Goal: Task Accomplishment & Management: Manage account settings

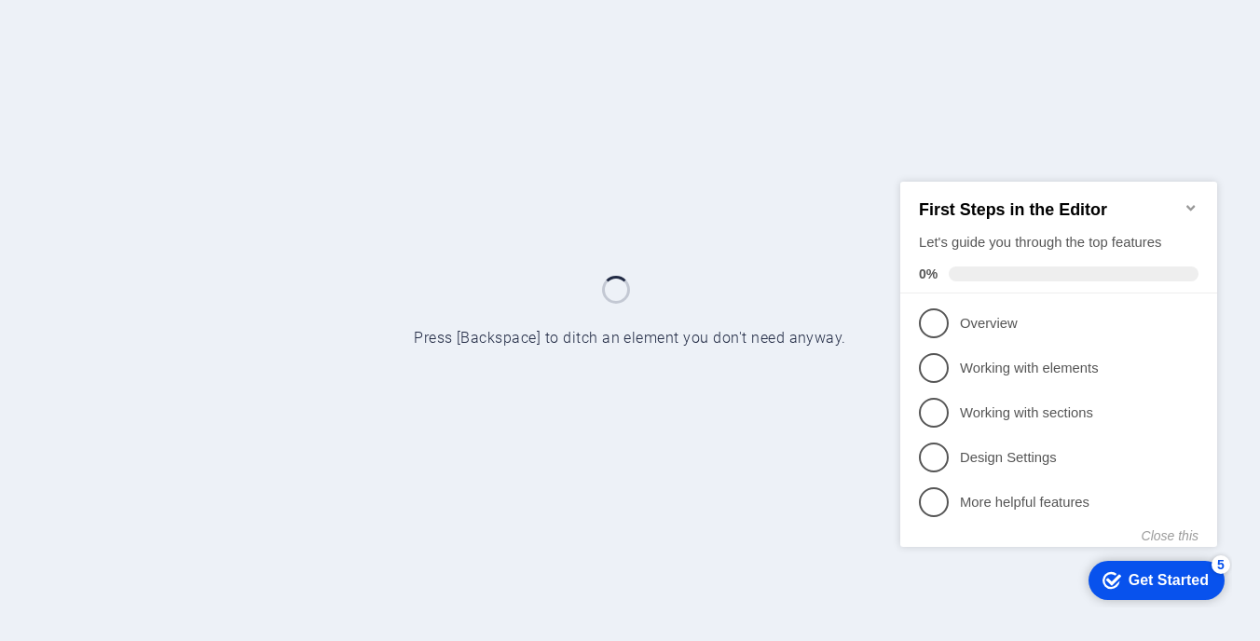
click at [1185, 199] on icon "Minimize checklist" at bounding box center [1190, 206] width 15 height 15
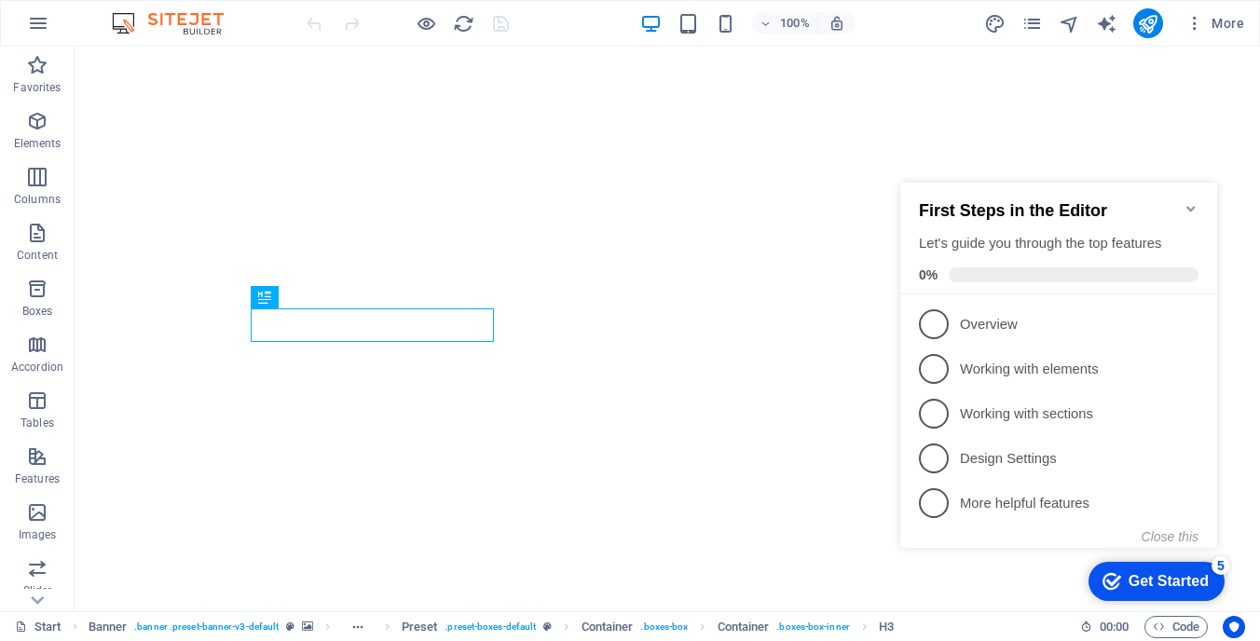
click at [1192, 206] on icon "Minimize checklist" at bounding box center [1190, 209] width 8 height 6
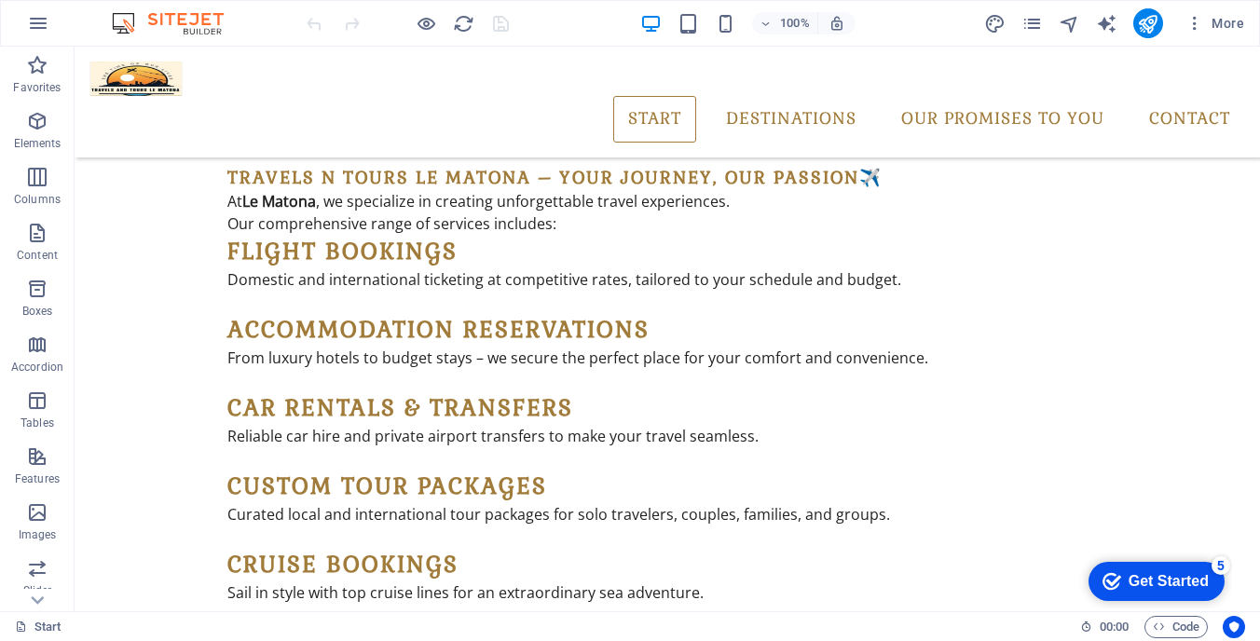
scroll to position [1514, 0]
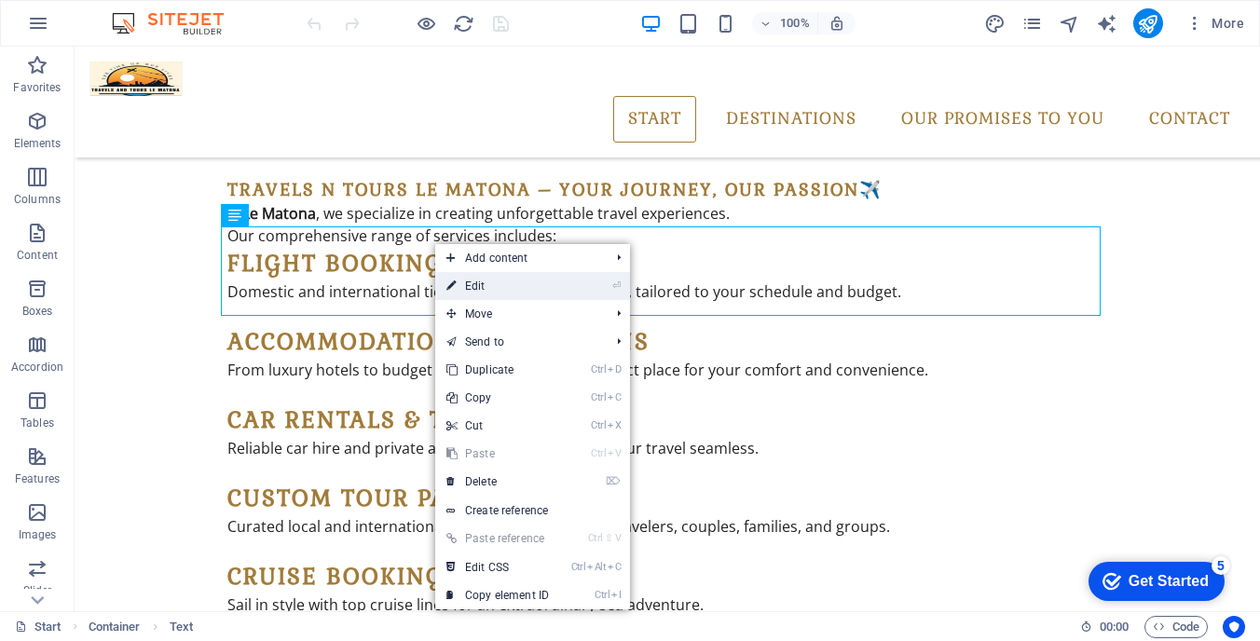
click at [484, 289] on link "⏎ Edit" at bounding box center [497, 286] width 125 height 28
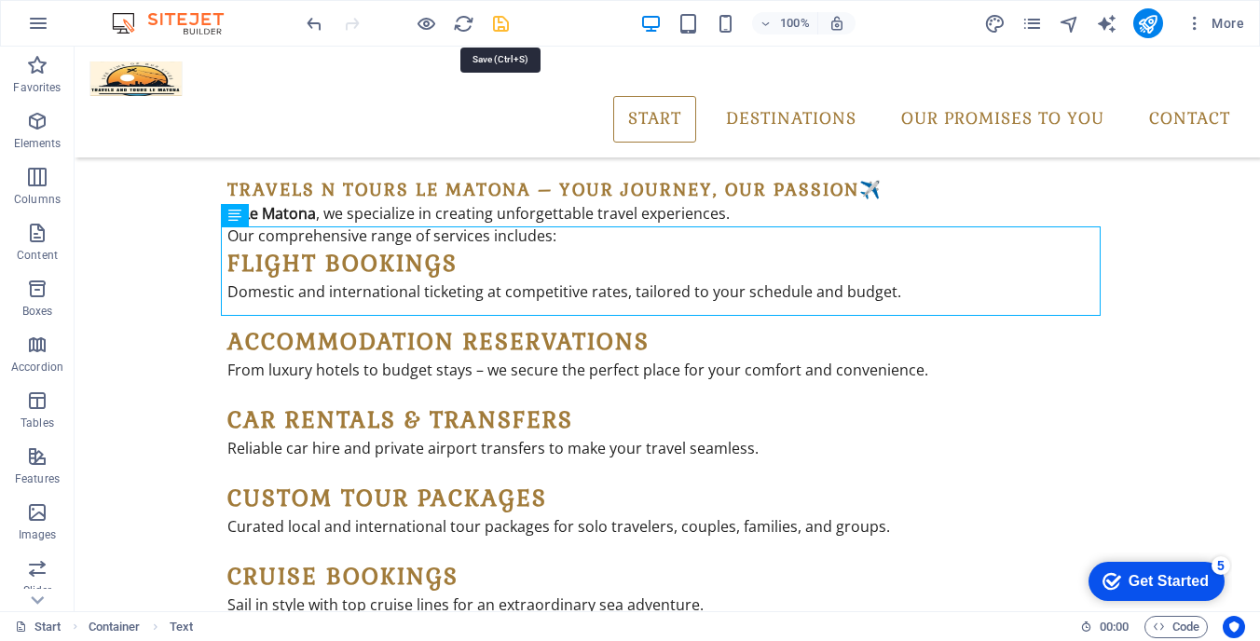
click at [498, 20] on icon "save" at bounding box center [500, 23] width 21 height 21
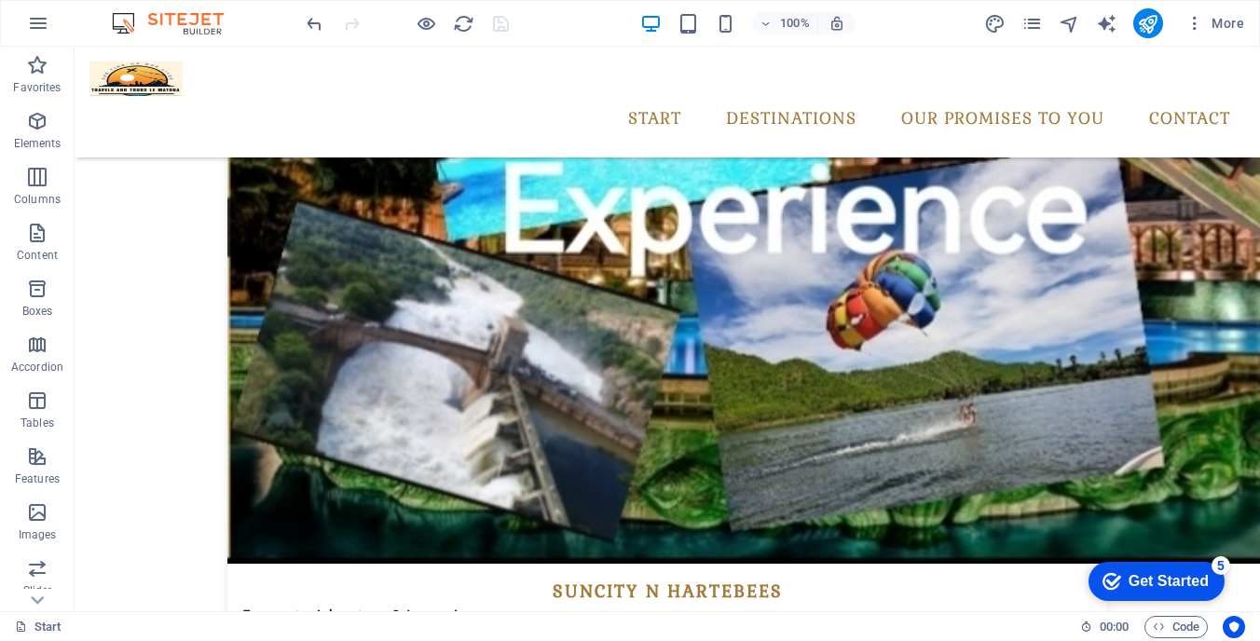
scroll to position [2848, 0]
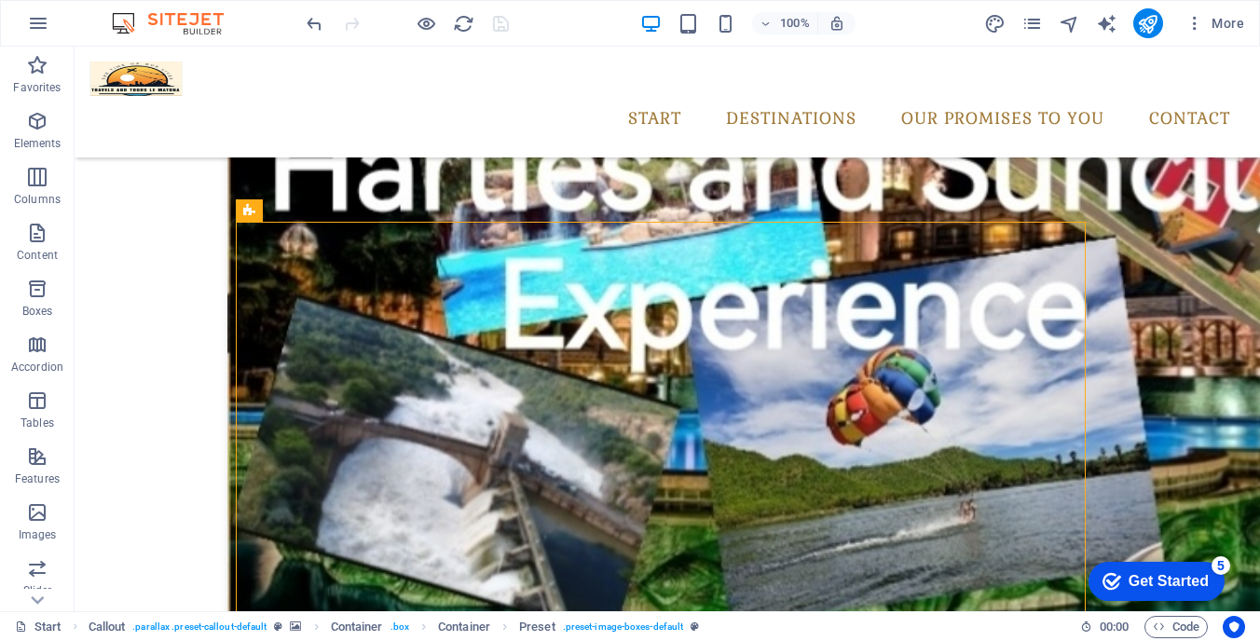
scroll to position [2752, 0]
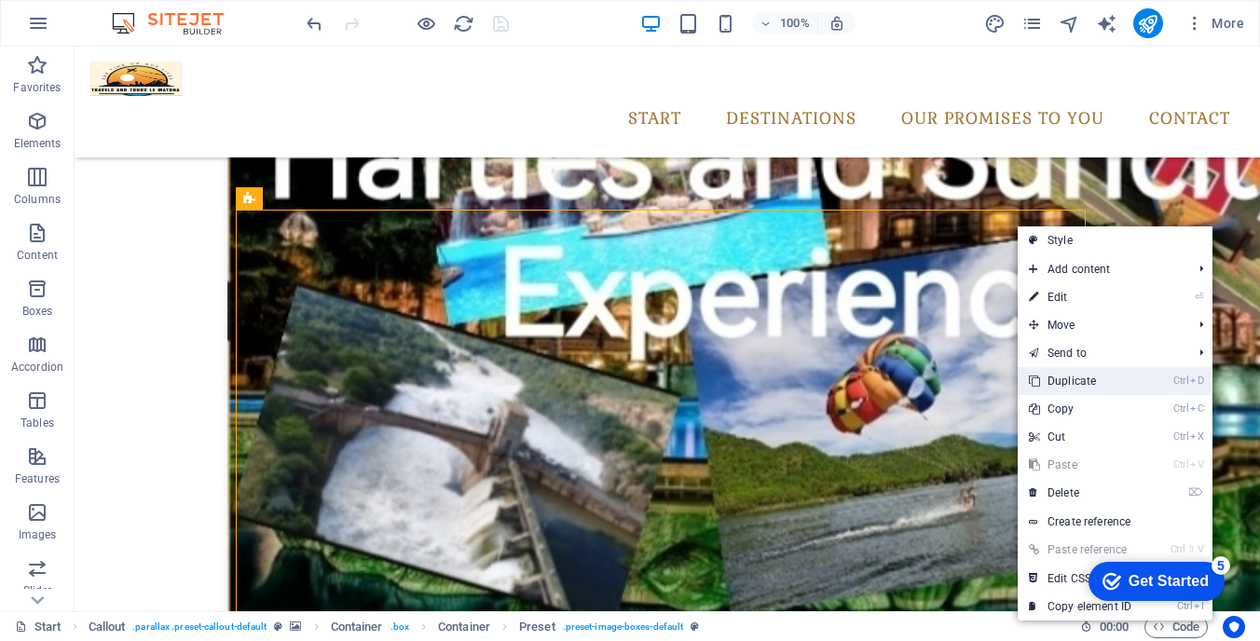
click at [1058, 379] on link "Ctrl D Duplicate" at bounding box center [1079, 381] width 125 height 28
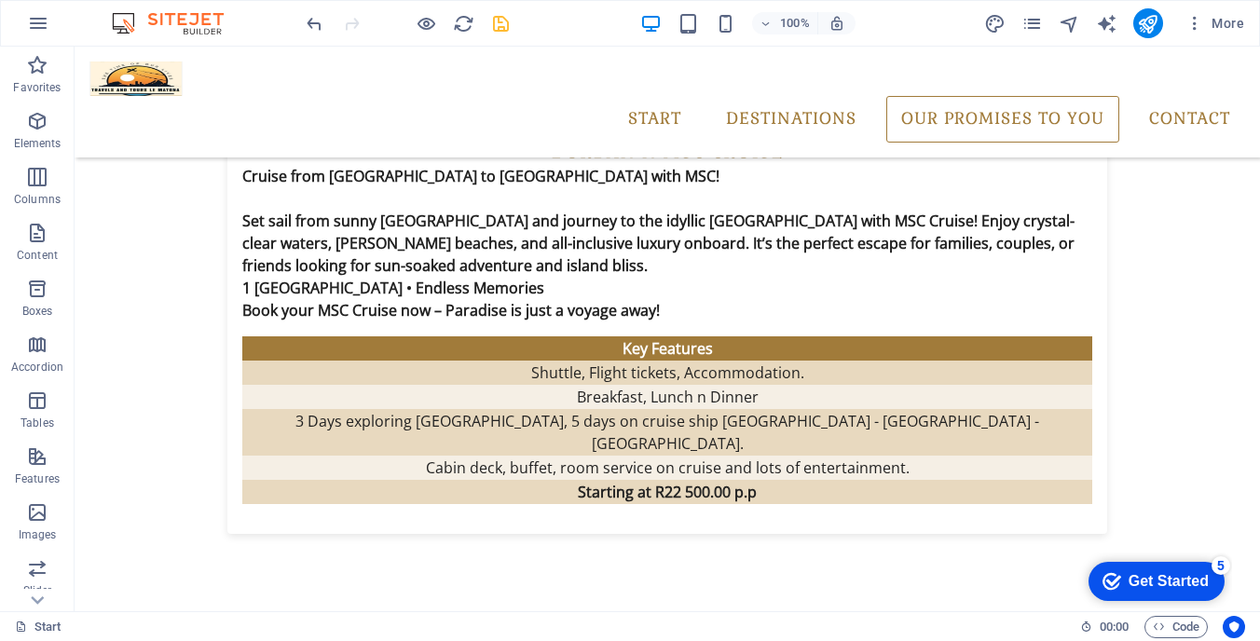
scroll to position [5300, 0]
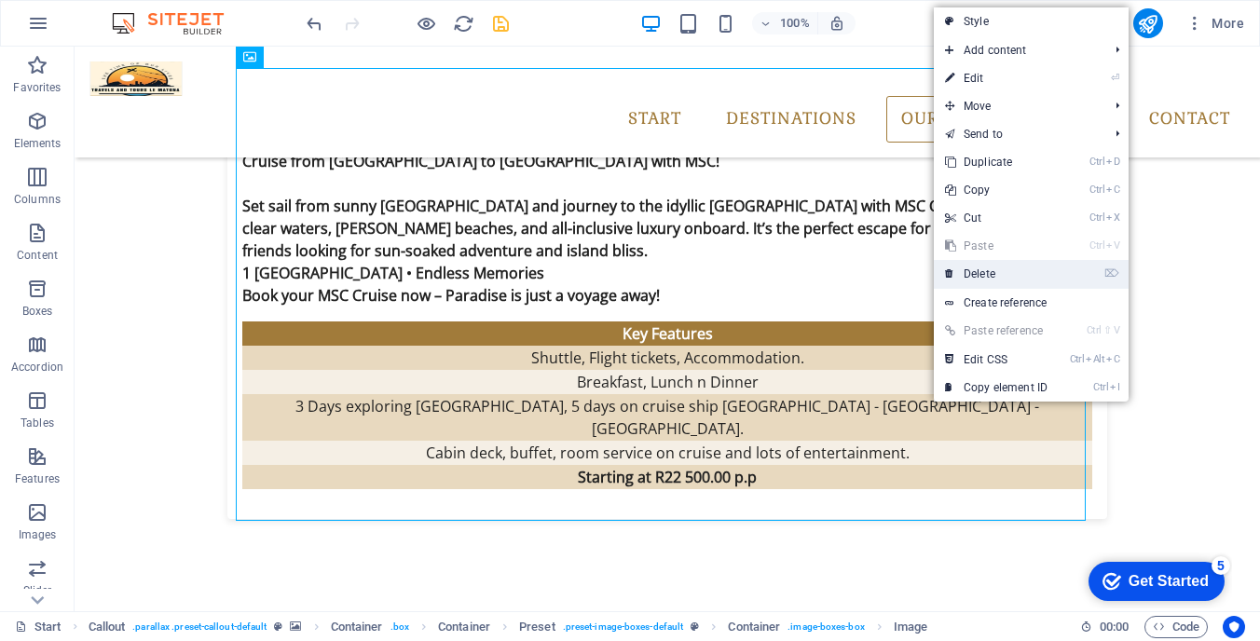
click at [974, 268] on link "⌦ Delete" at bounding box center [996, 274] width 125 height 28
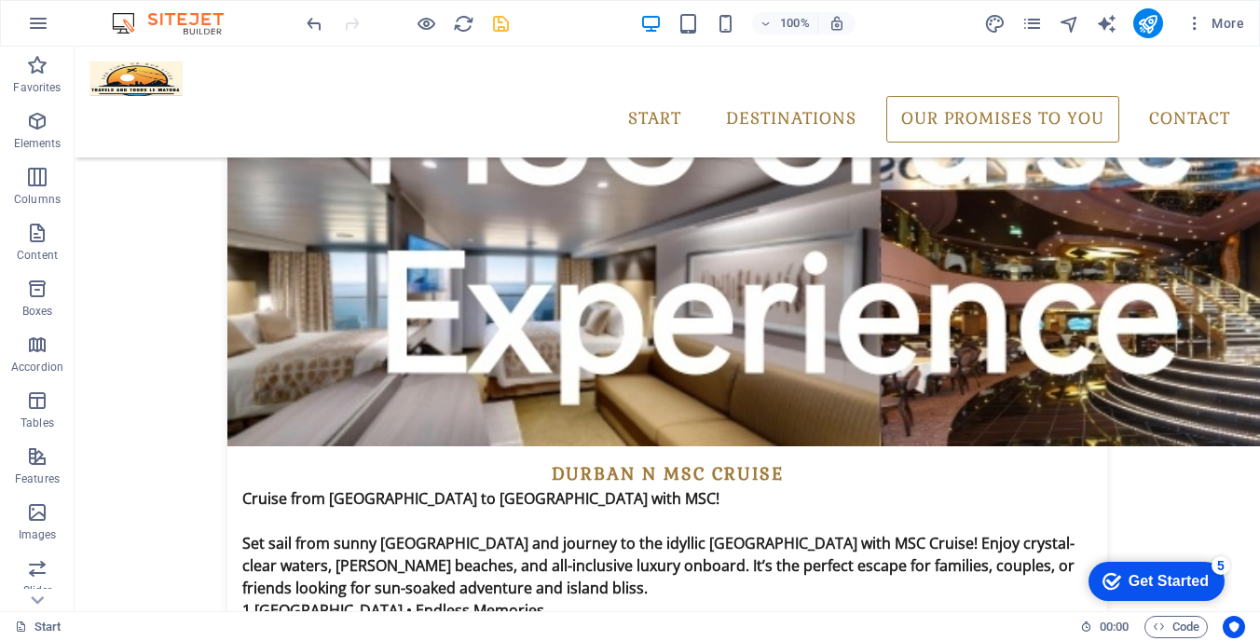
scroll to position [5005, 0]
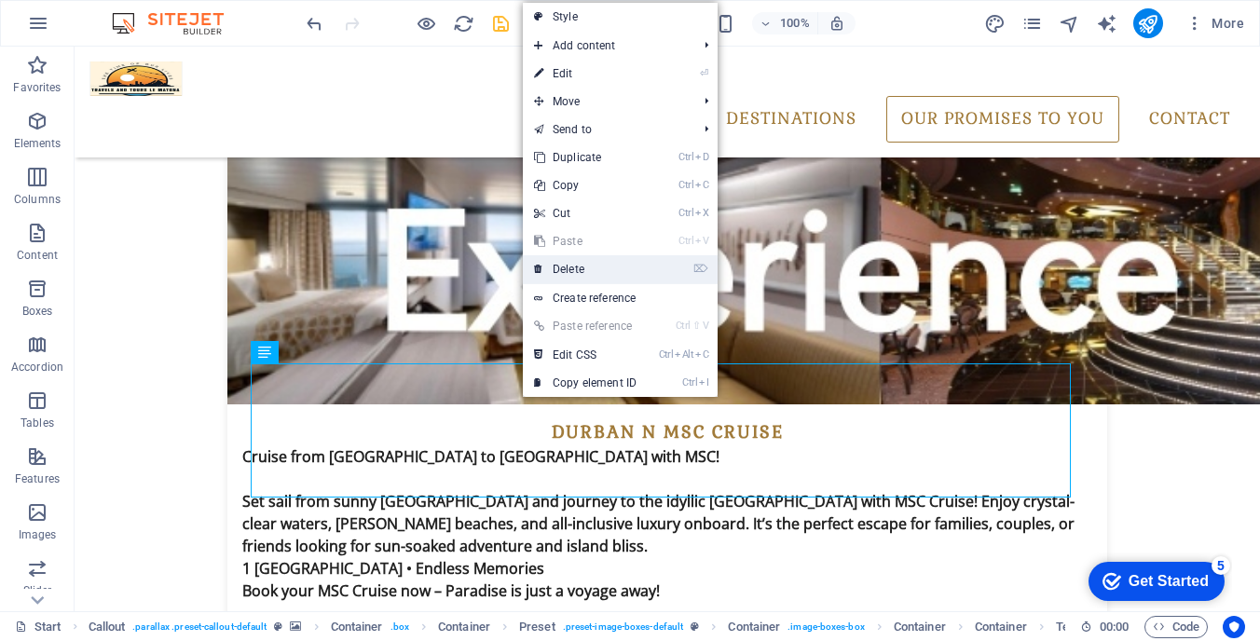
click at [581, 271] on link "⌦ Delete" at bounding box center [585, 269] width 125 height 28
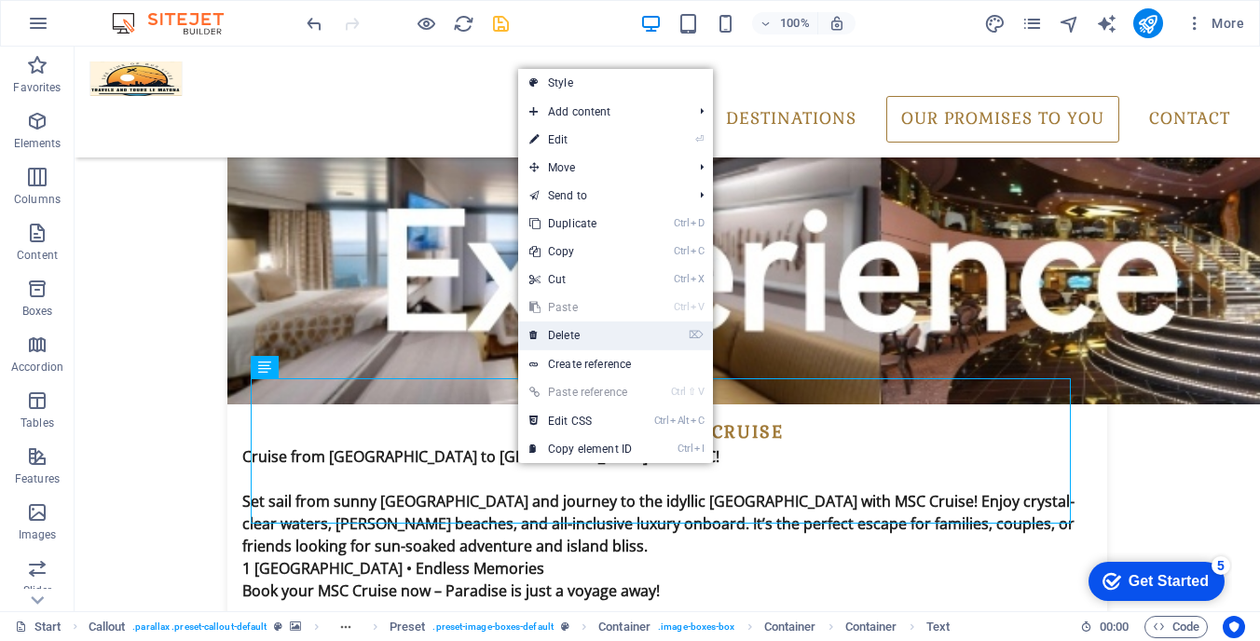
click at [574, 330] on link "⌦ Delete" at bounding box center [580, 335] width 125 height 28
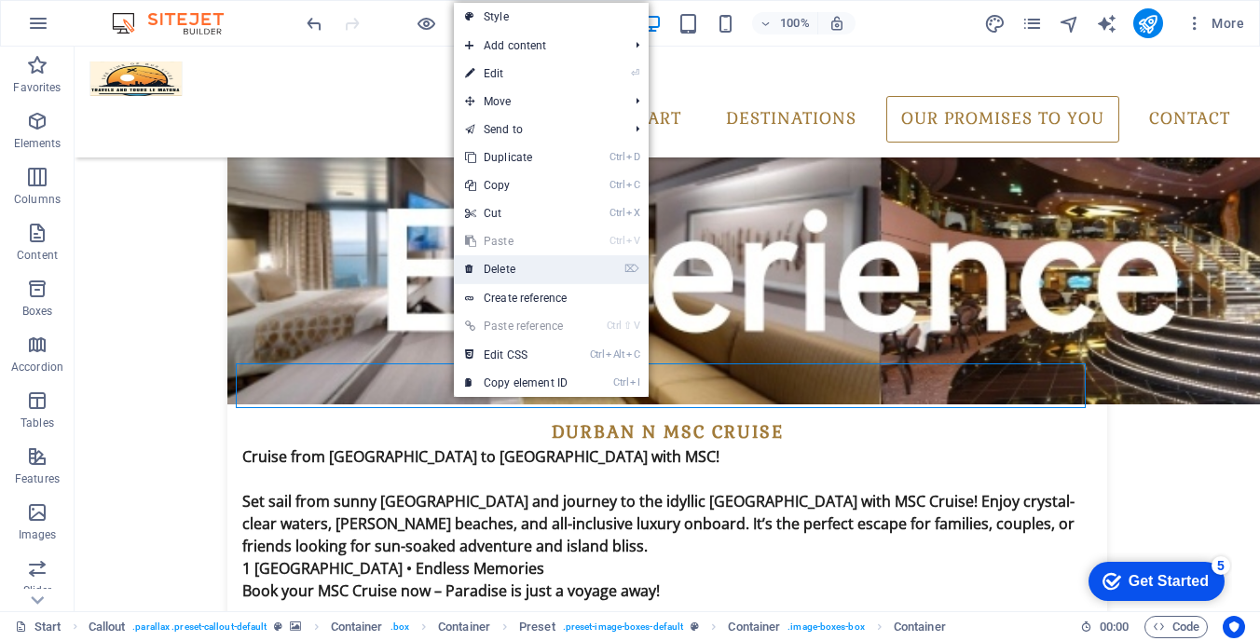
click at [507, 260] on link "⌦ Delete" at bounding box center [516, 269] width 125 height 28
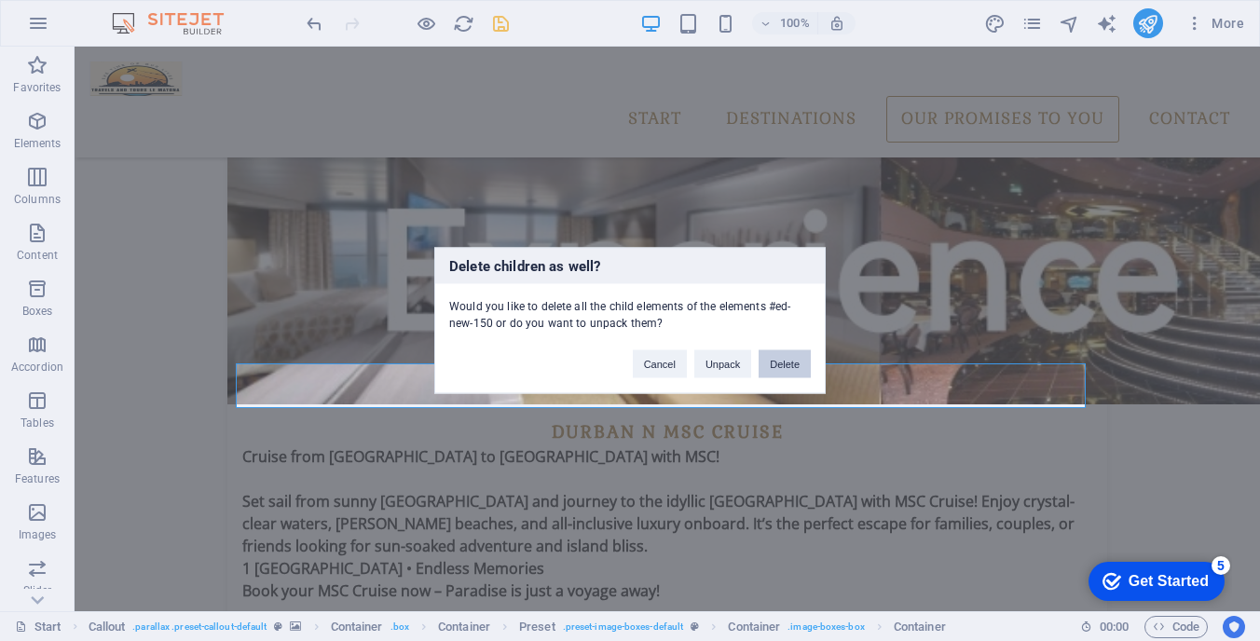
click at [778, 359] on button "Delete" at bounding box center [784, 364] width 52 height 28
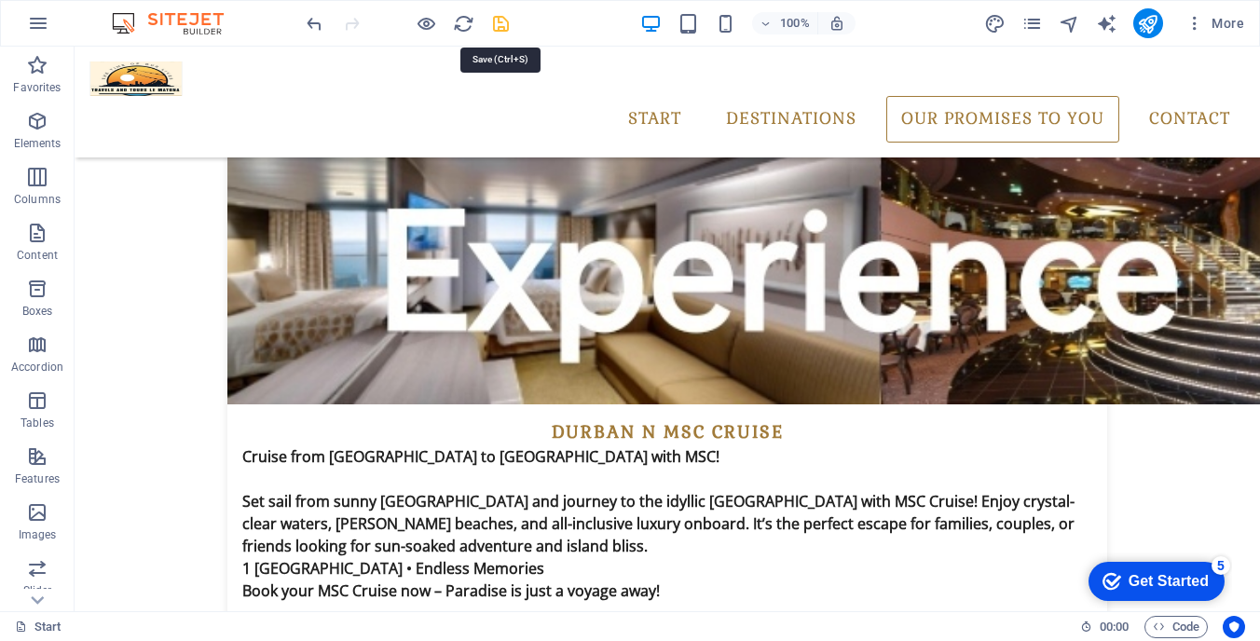
click at [497, 25] on icon "save" at bounding box center [500, 23] width 21 height 21
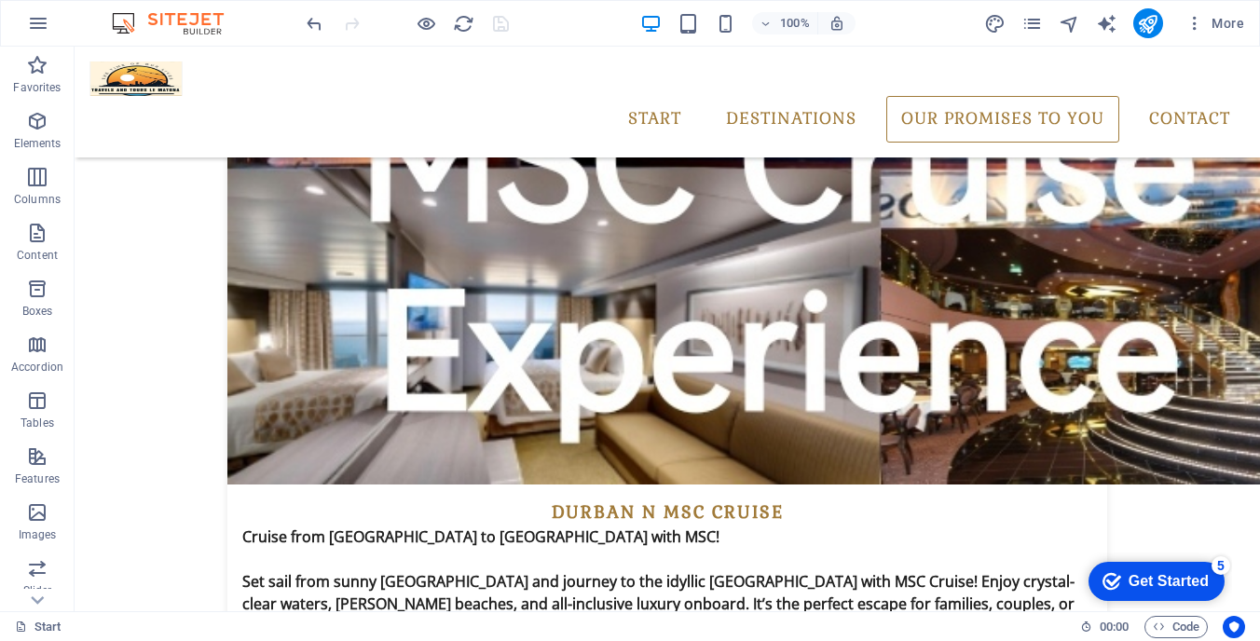
scroll to position [4910, 0]
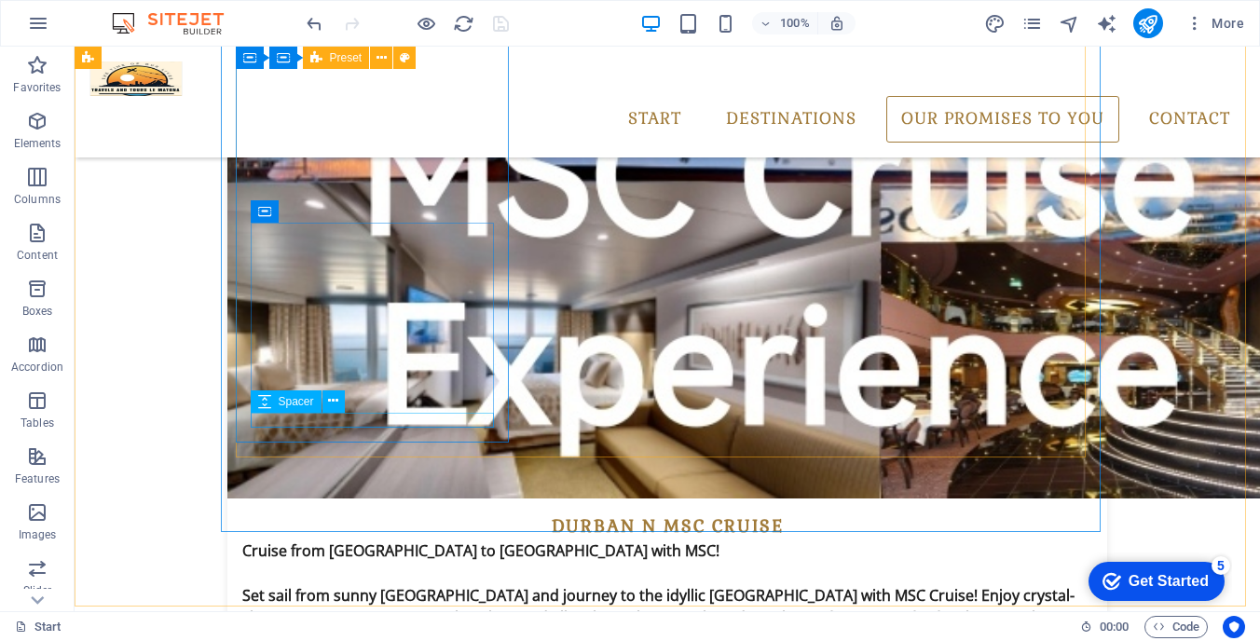
drag, startPoint x: 430, startPoint y: 451, endPoint x: 312, endPoint y: 266, distance: 220.0
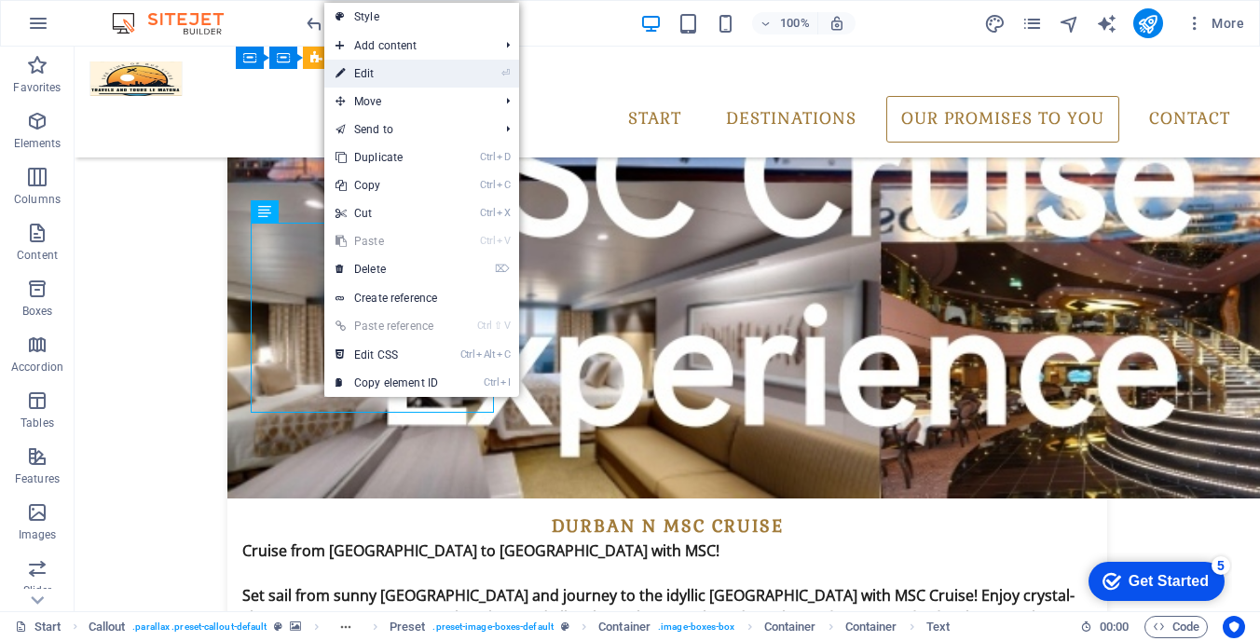
click at [386, 73] on link "⏎ Edit" at bounding box center [386, 74] width 125 height 28
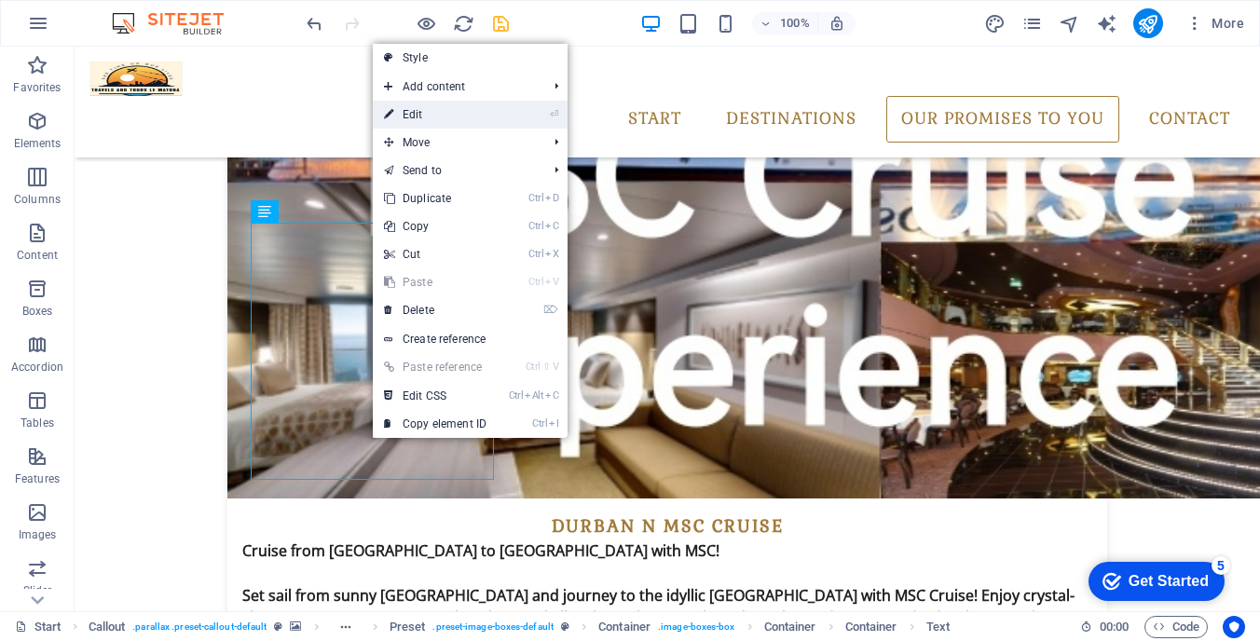
click at [427, 117] on link "⏎ Edit" at bounding box center [435, 115] width 125 height 28
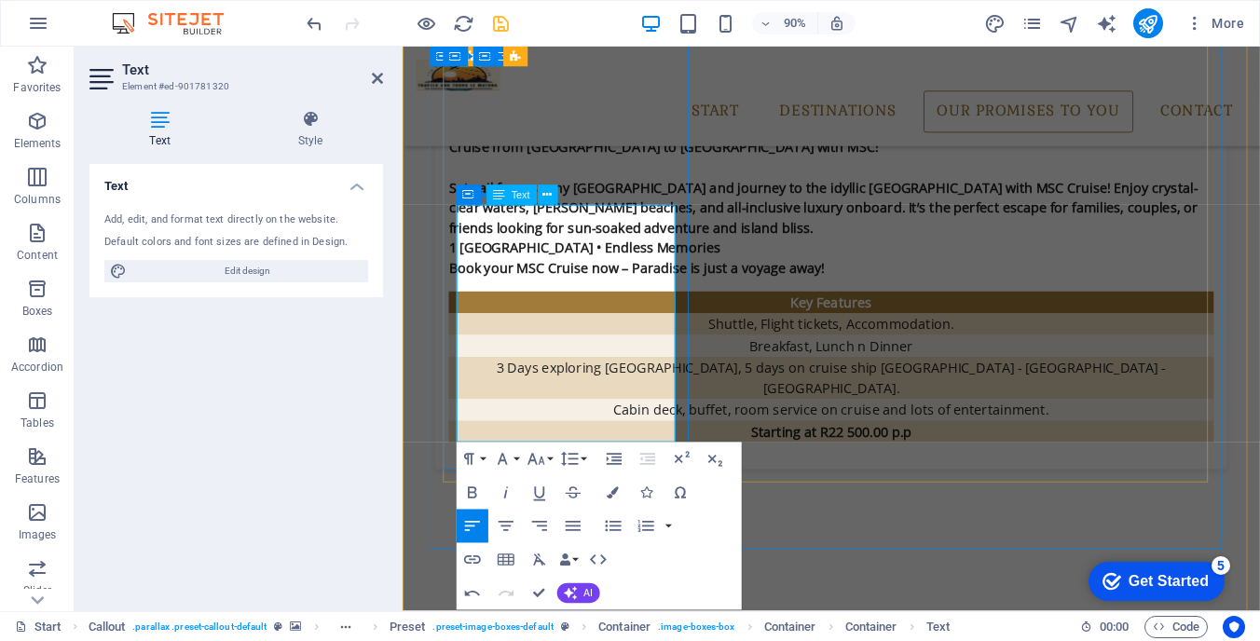
drag, startPoint x: 503, startPoint y: 465, endPoint x: 469, endPoint y: 453, distance: 36.5
click at [468, 489] on icon "button" at bounding box center [471, 492] width 9 height 12
click at [545, 459] on icon "button" at bounding box center [536, 459] width 20 height 20
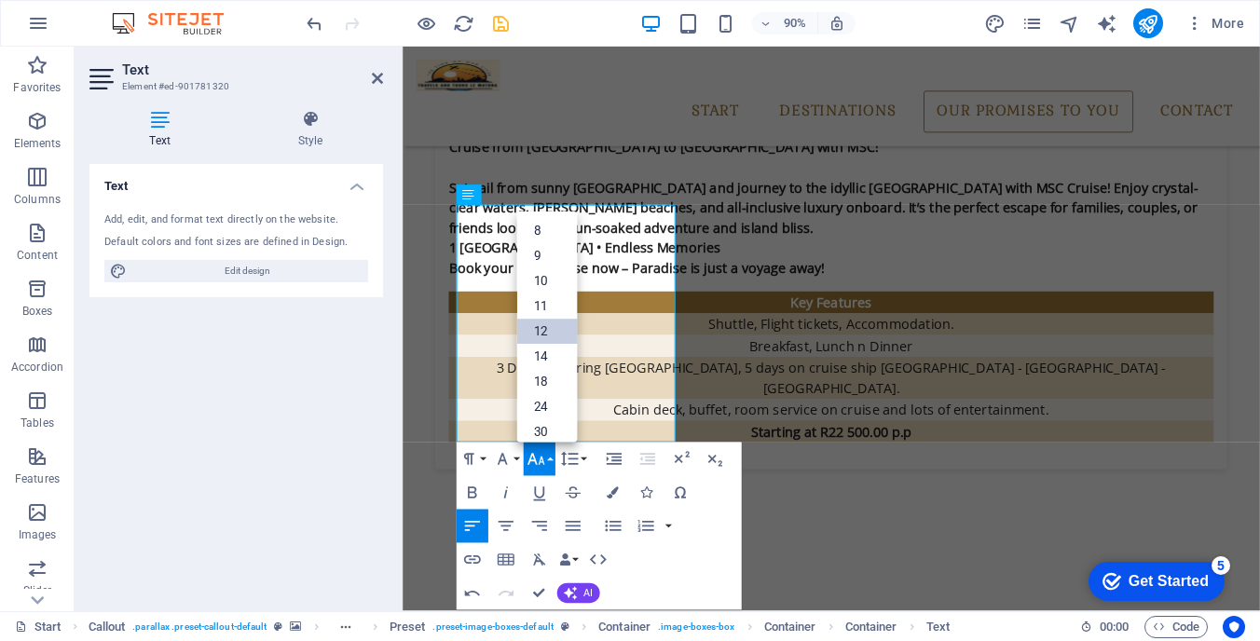
click at [555, 337] on link "12" at bounding box center [546, 331] width 61 height 25
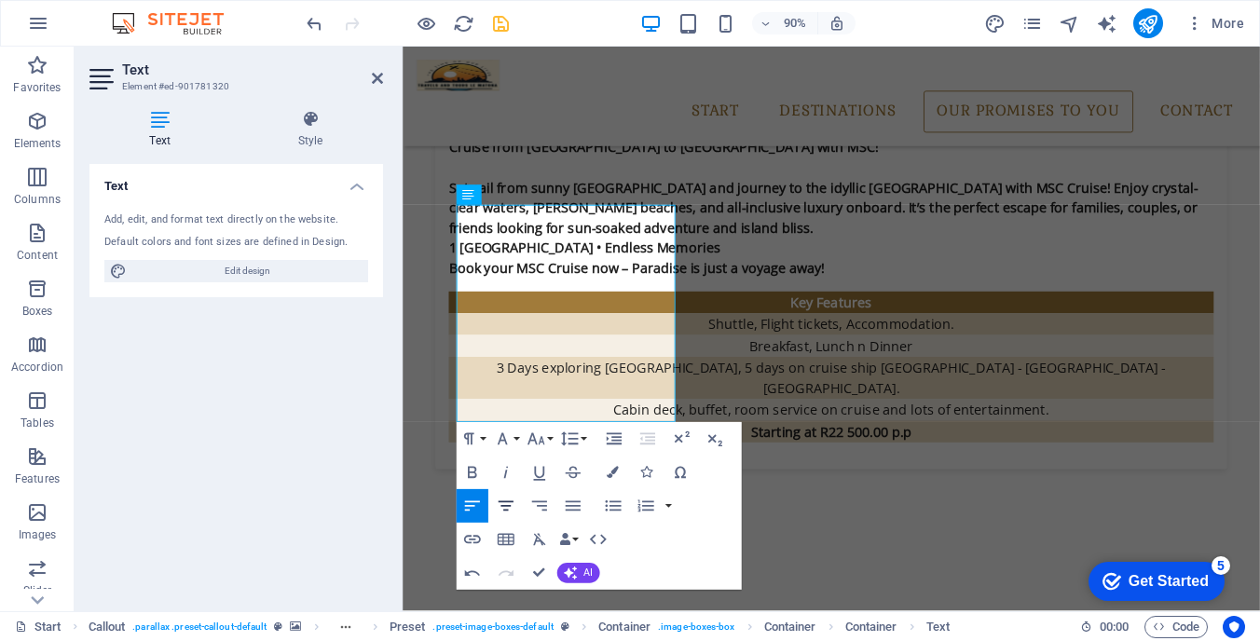
click at [502, 508] on icon "button" at bounding box center [505, 506] width 20 height 20
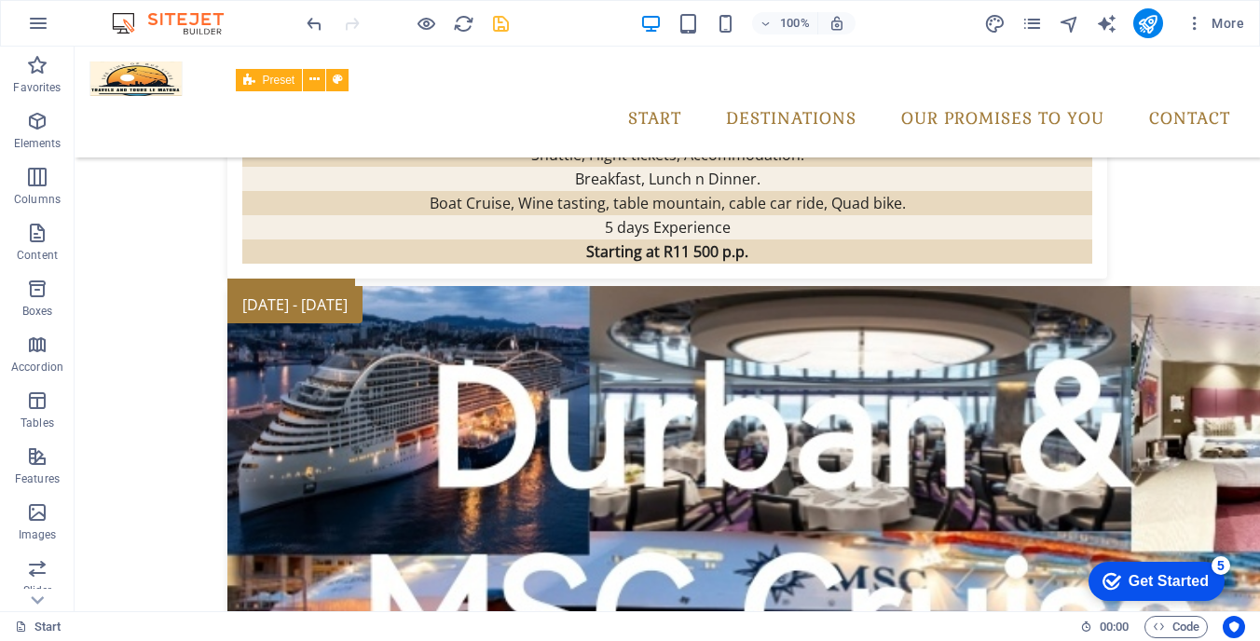
scroll to position [4443, 0]
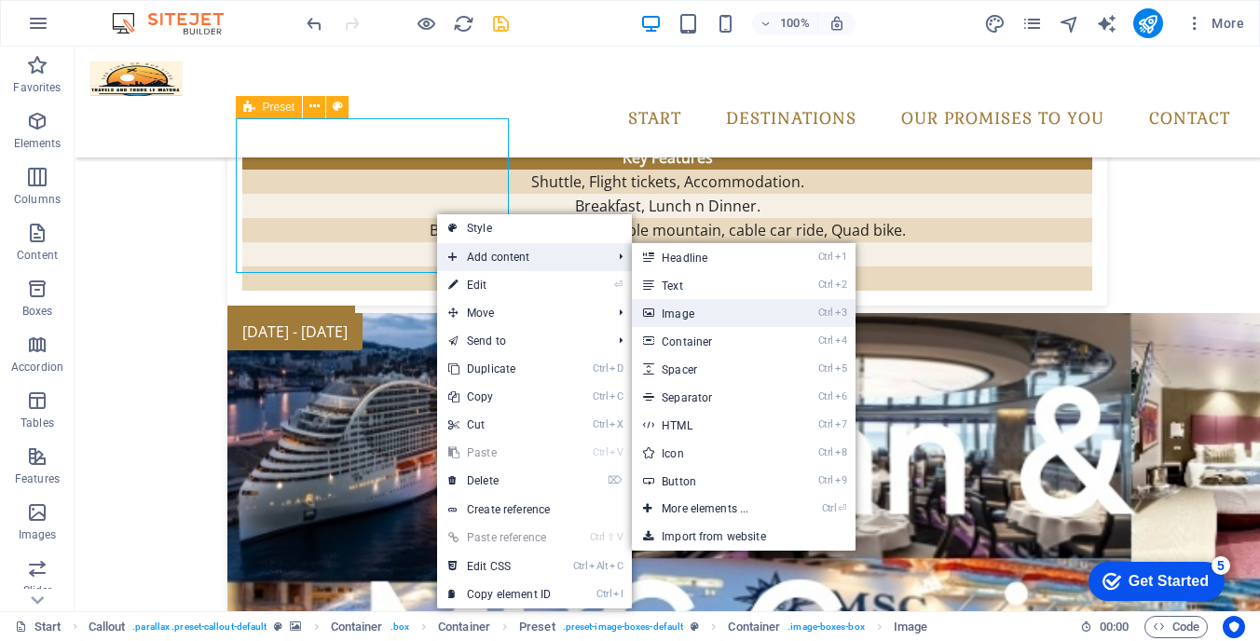
click at [690, 306] on link "Ctrl 3 Image" at bounding box center [709, 313] width 154 height 28
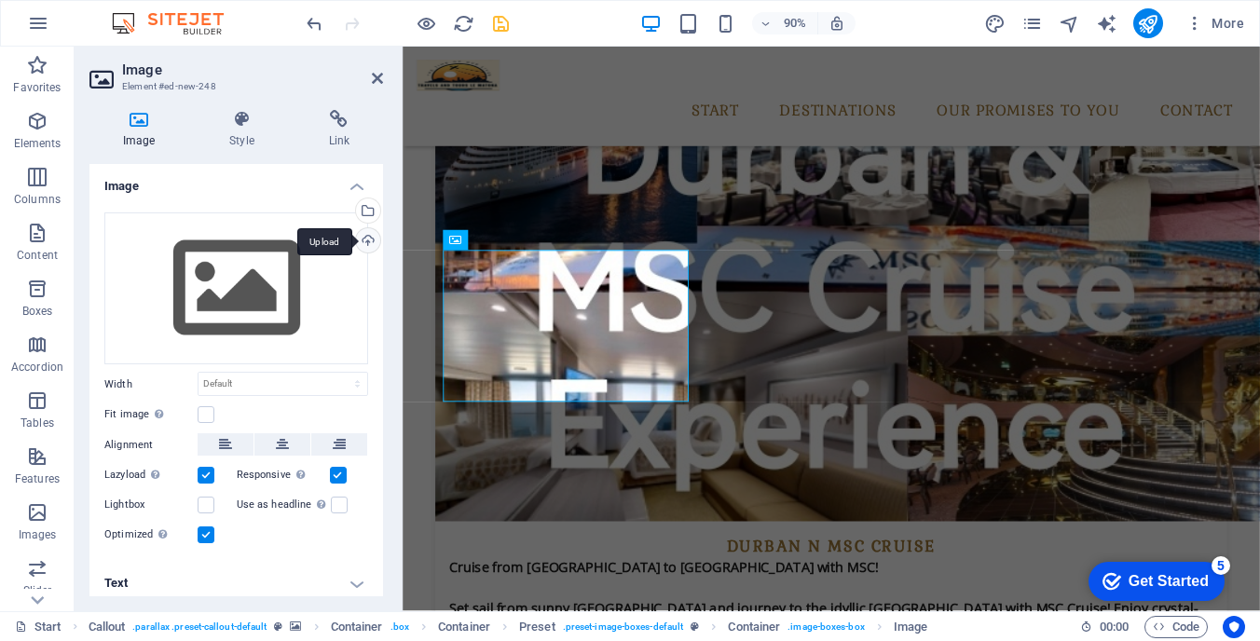
click at [372, 239] on div "Upload" at bounding box center [366, 242] width 28 height 28
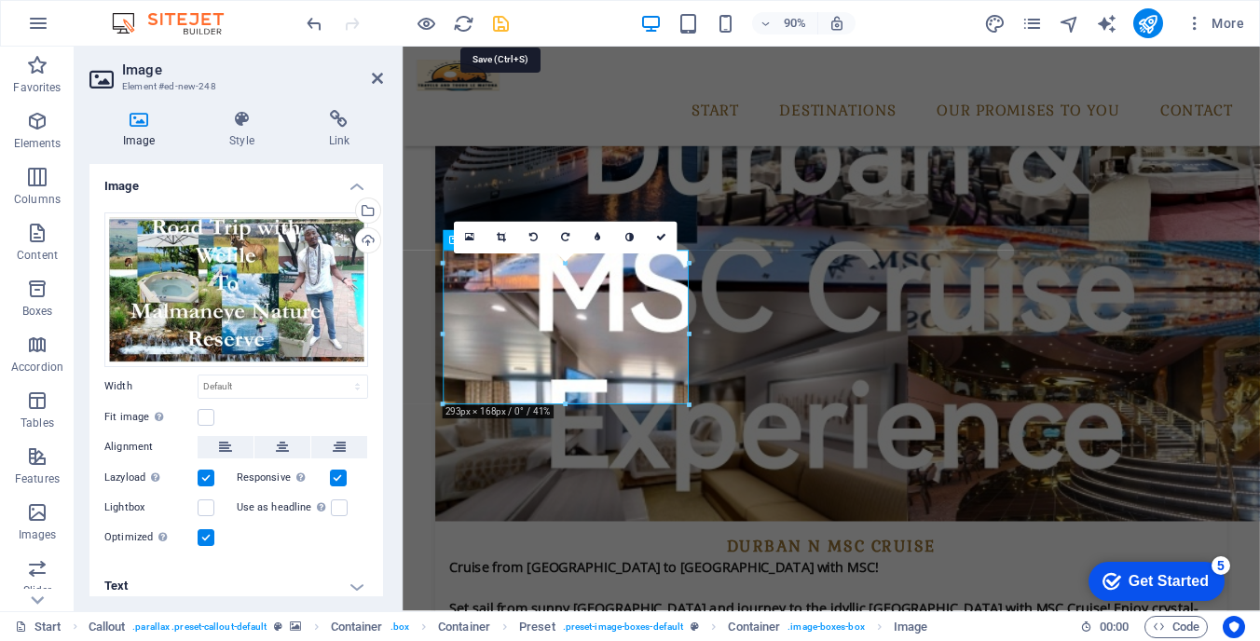
click at [495, 20] on icon "save" at bounding box center [500, 23] width 21 height 21
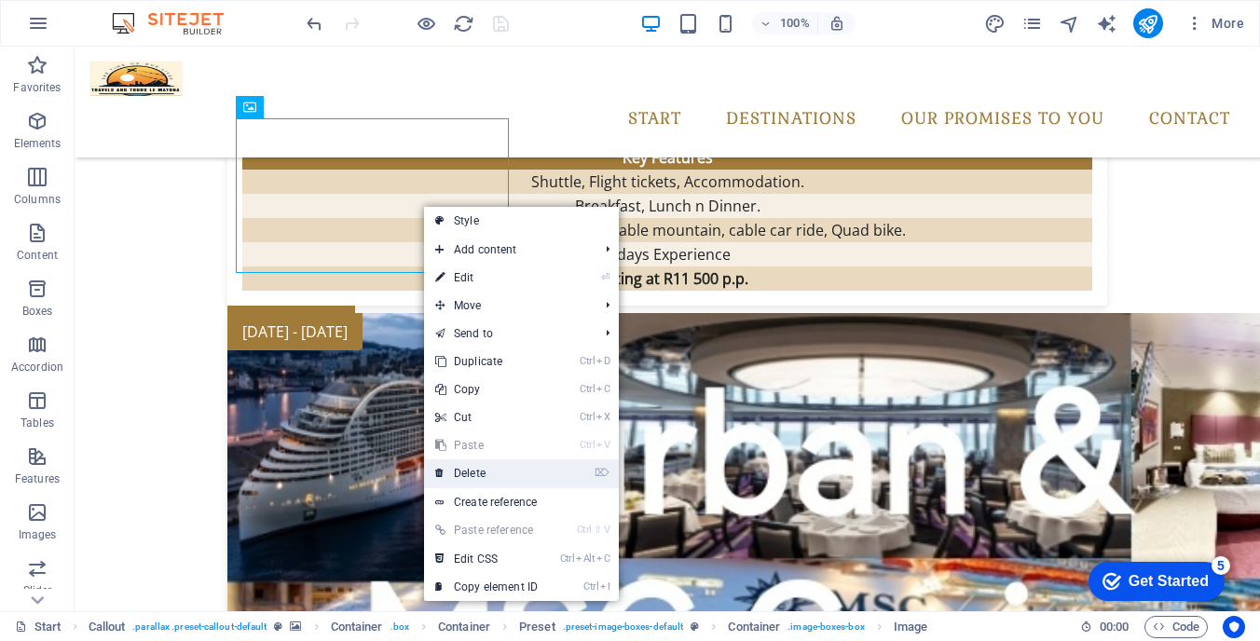
click at [469, 474] on link "⌦ Delete" at bounding box center [486, 473] width 125 height 28
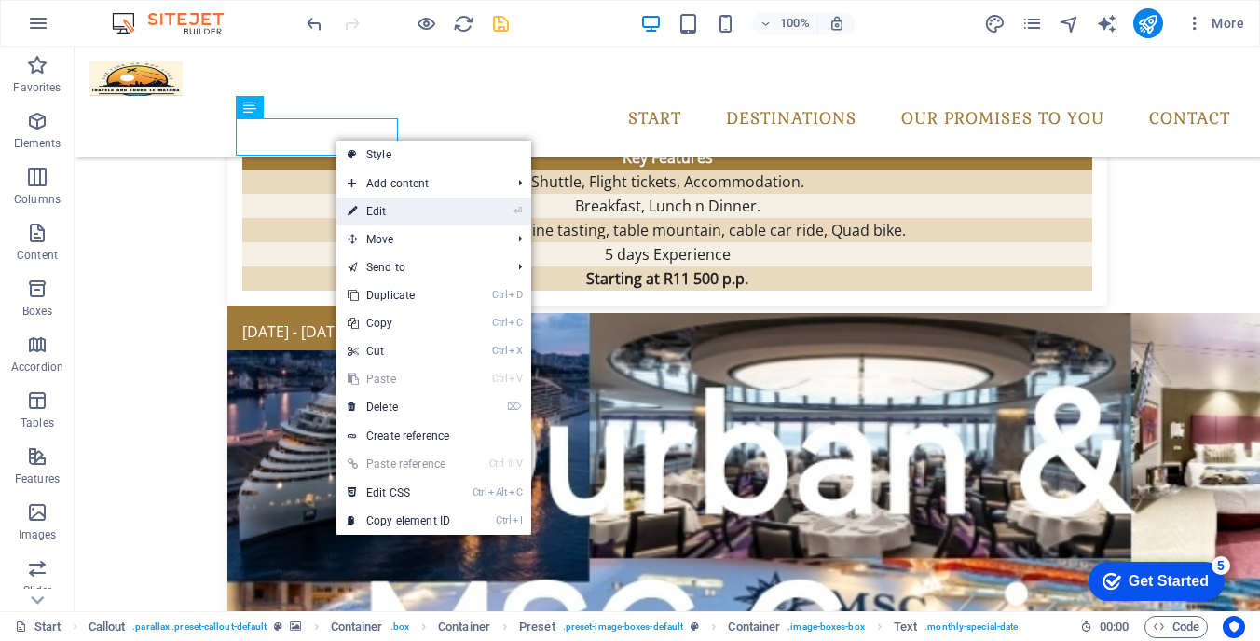
click at [378, 204] on link "⏎ Edit" at bounding box center [398, 212] width 125 height 28
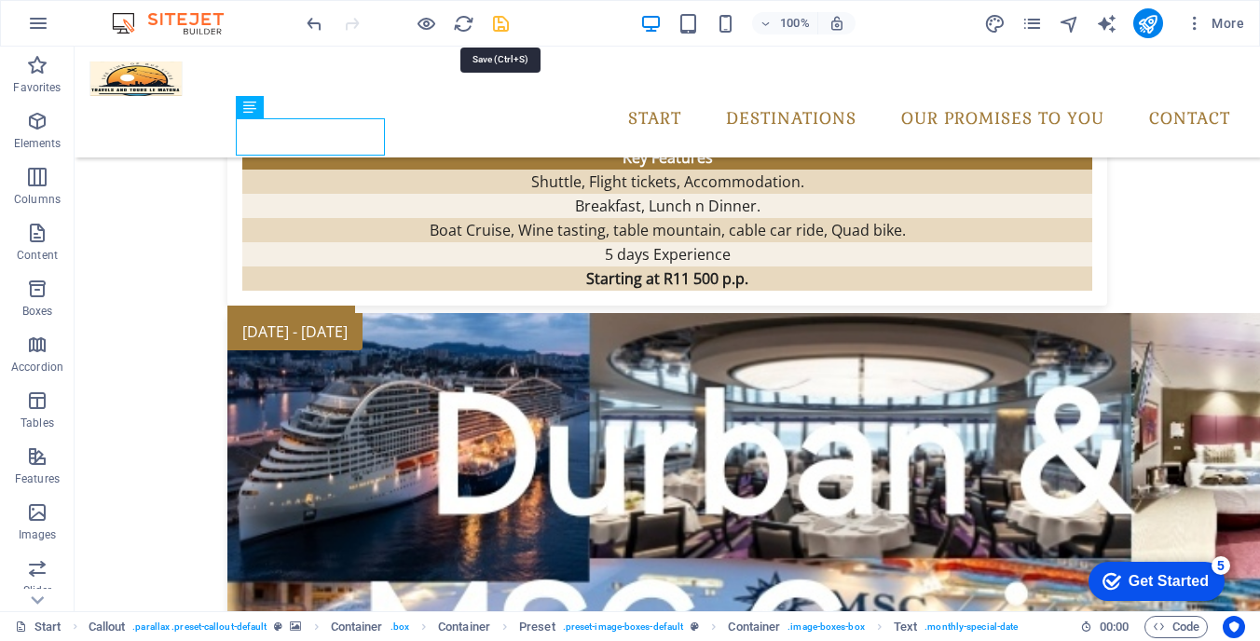
click at [499, 21] on icon "save" at bounding box center [500, 23] width 21 height 21
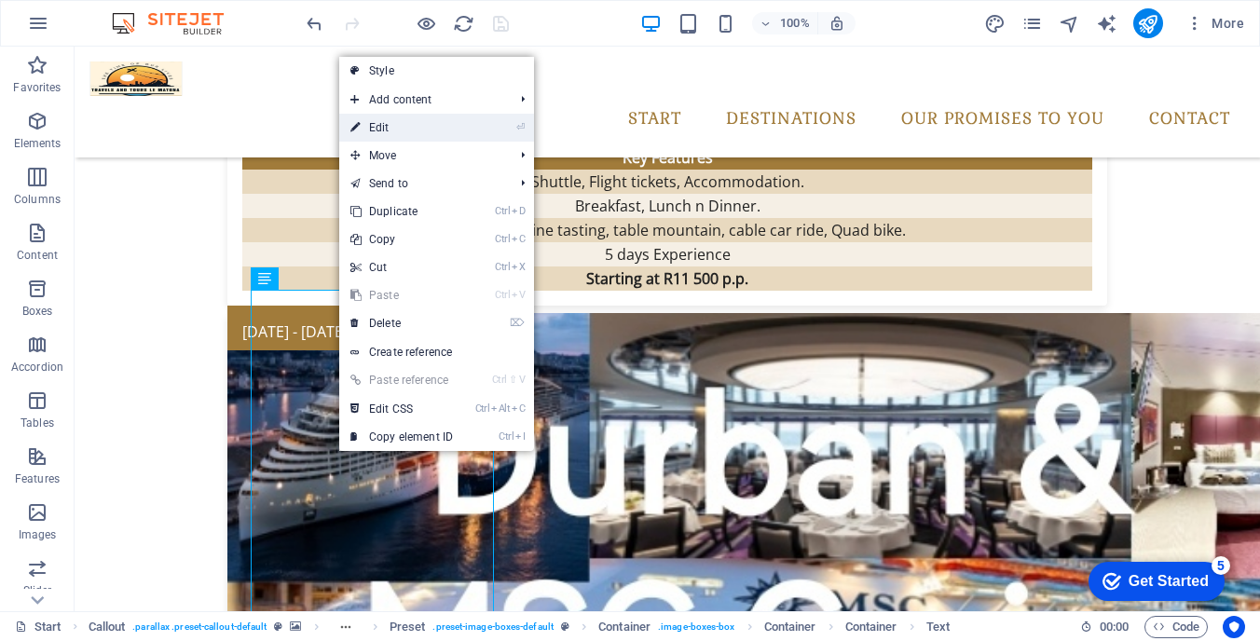
click at [395, 117] on link "⏎ Edit" at bounding box center [401, 128] width 125 height 28
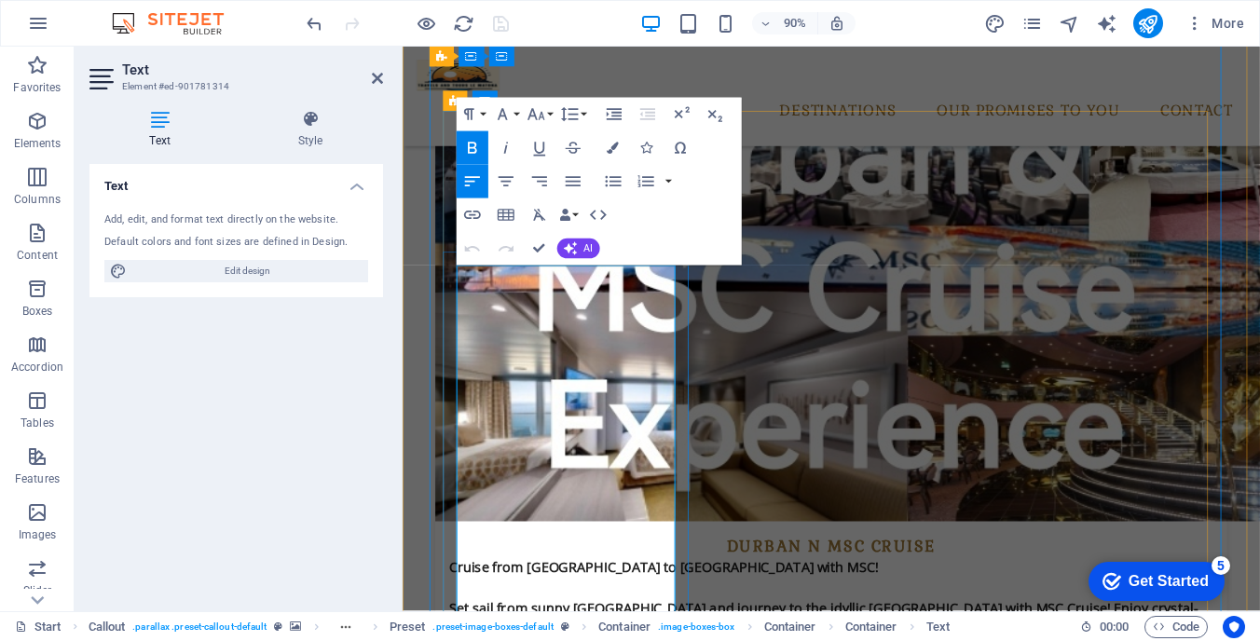
drag, startPoint x: 676, startPoint y: 661, endPoint x: 471, endPoint y: 328, distance: 390.7
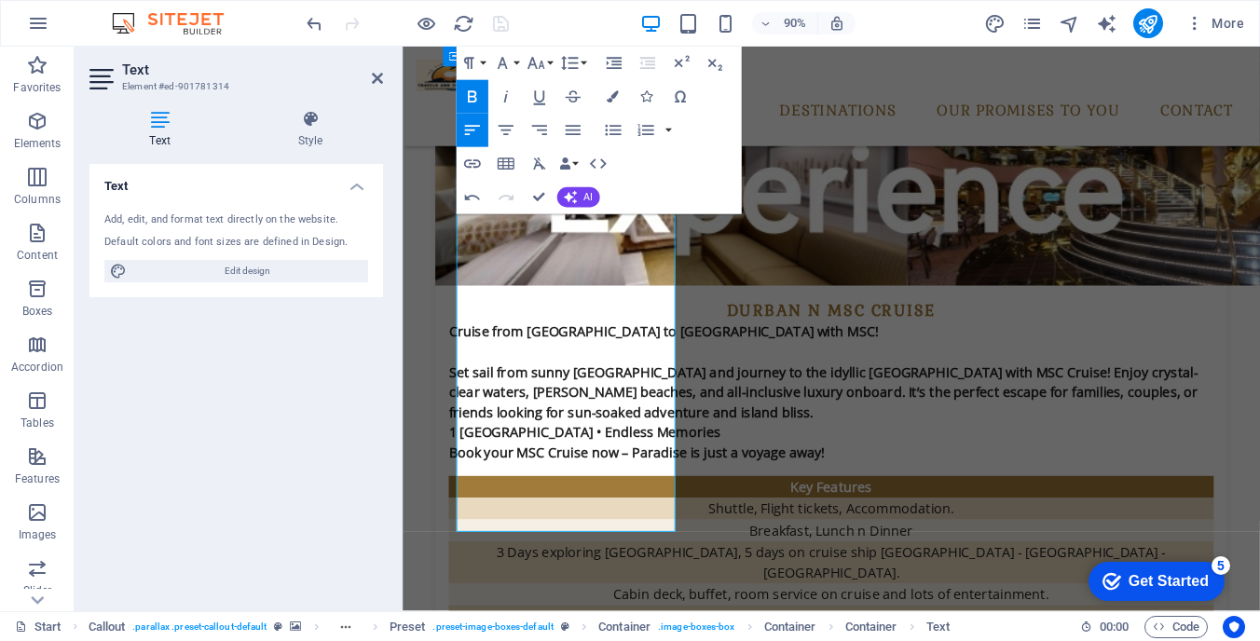
scroll to position [4718, 0]
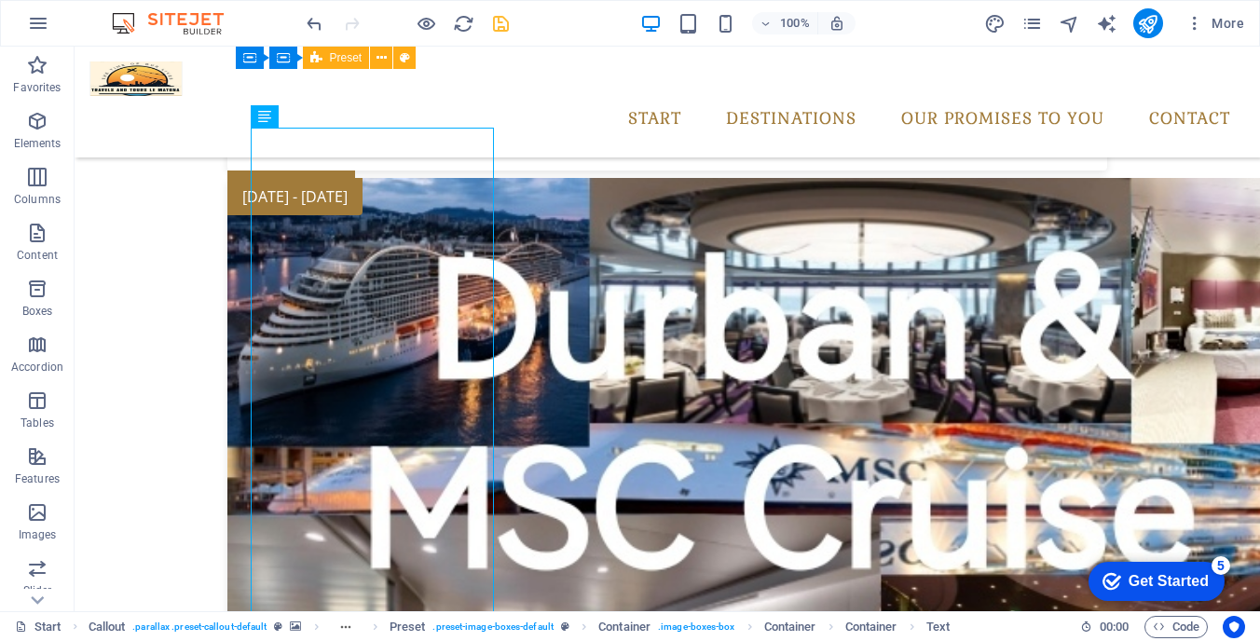
scroll to position [4605, 0]
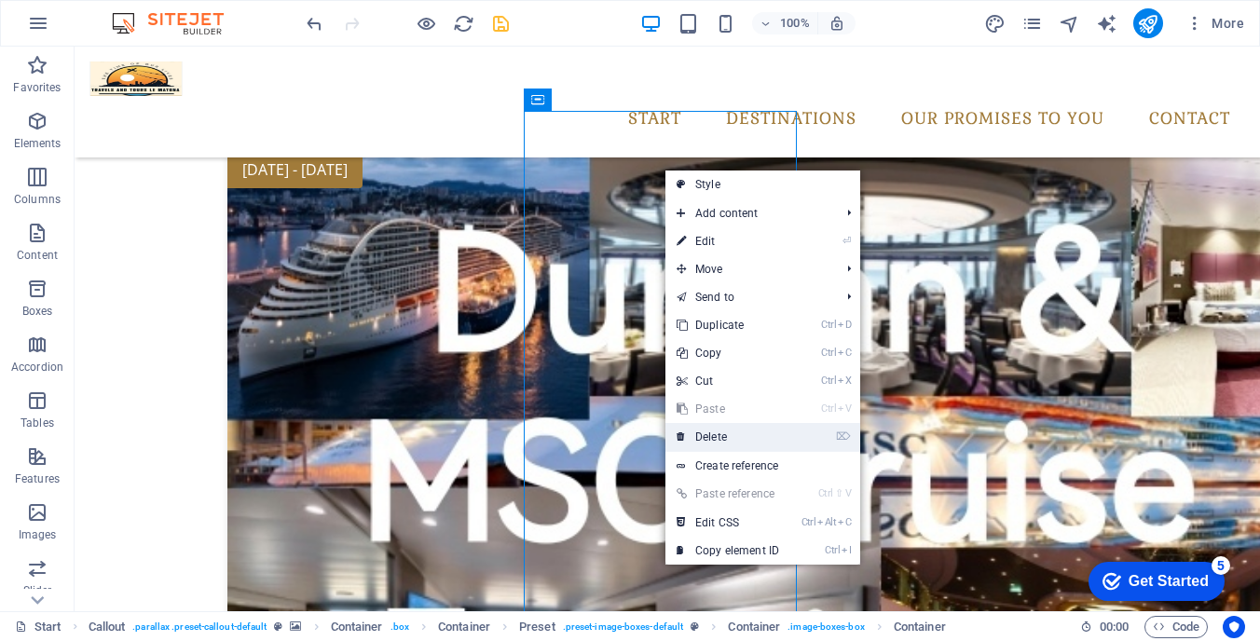
click at [728, 433] on link "⌦ Delete" at bounding box center [727, 437] width 125 height 28
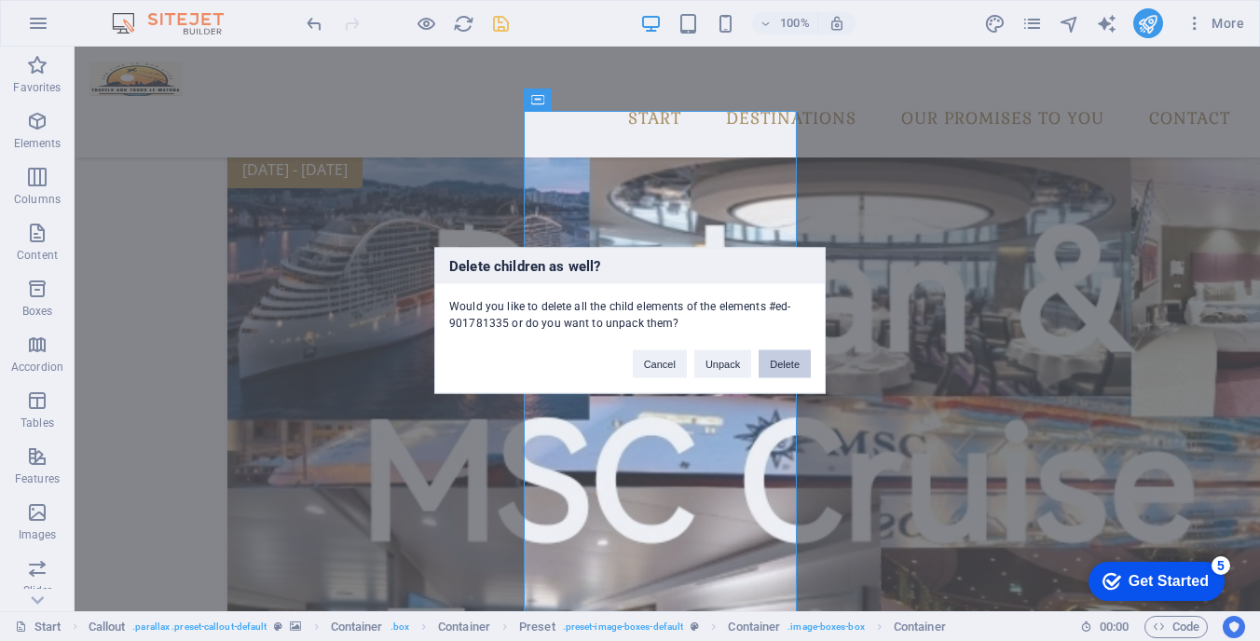
click at [785, 368] on button "Delete" at bounding box center [784, 364] width 52 height 28
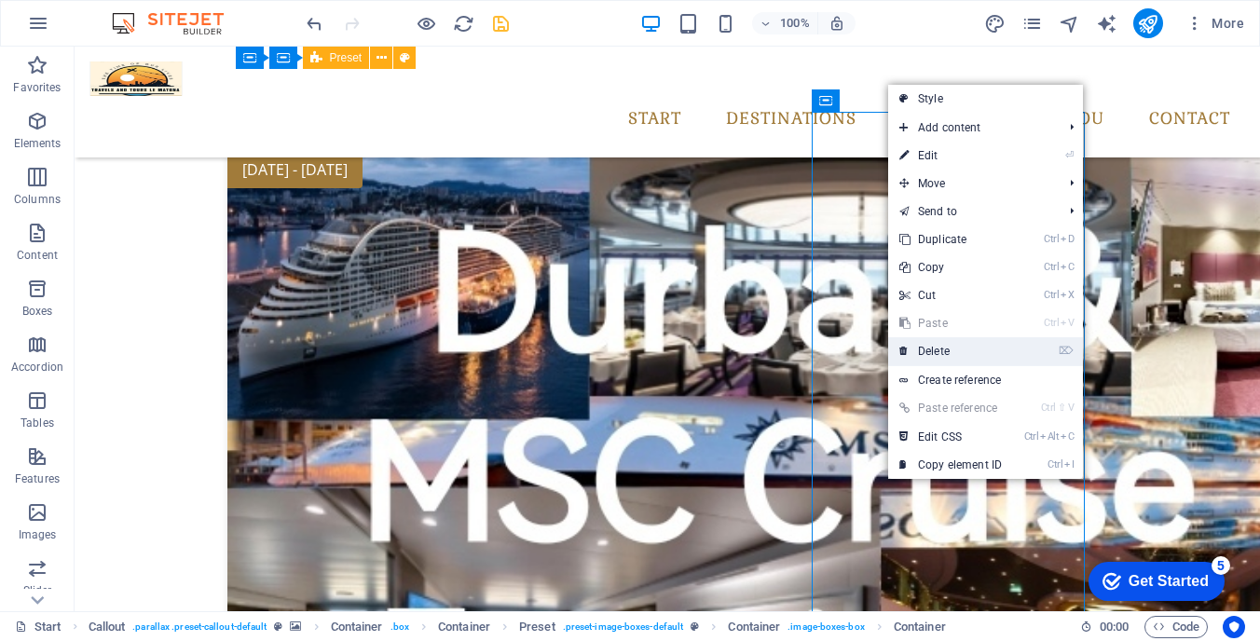
click at [946, 353] on link "⌦ Delete" at bounding box center [950, 351] width 125 height 28
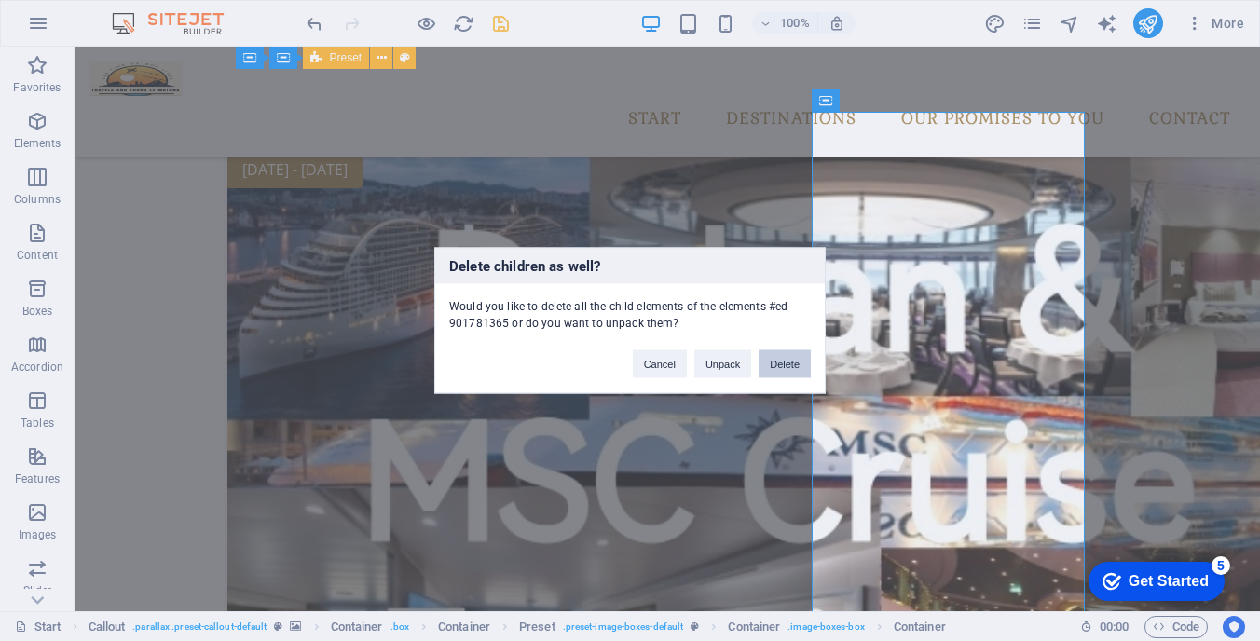
click at [776, 360] on button "Delete" at bounding box center [784, 364] width 52 height 28
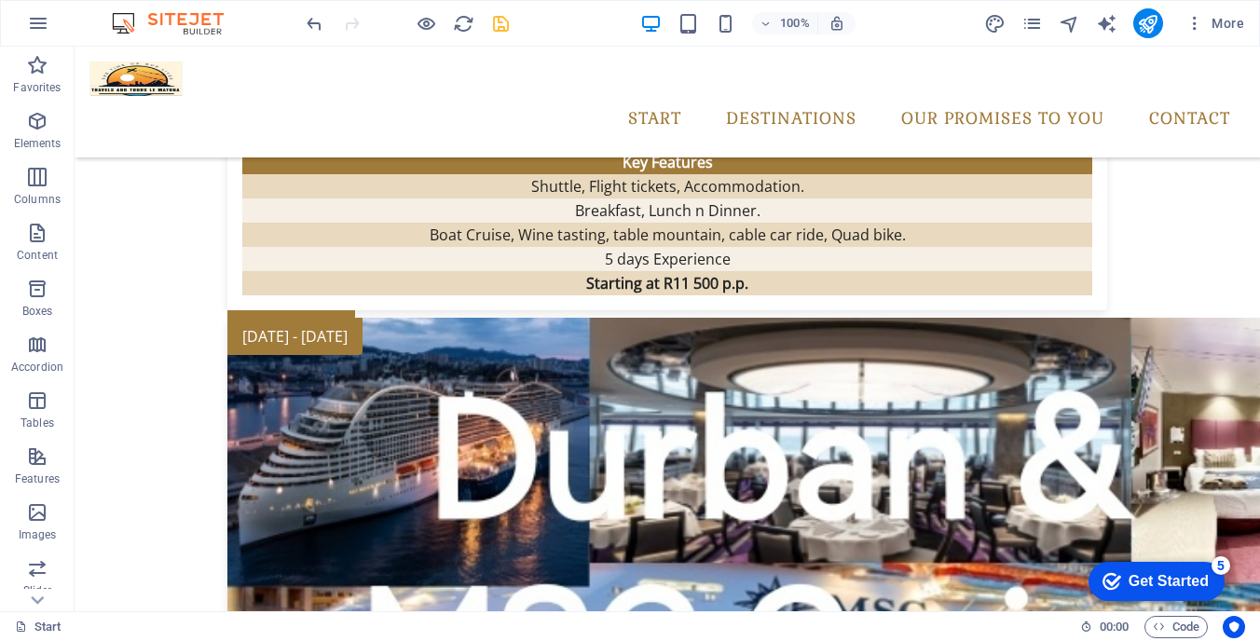
scroll to position [4368, 0]
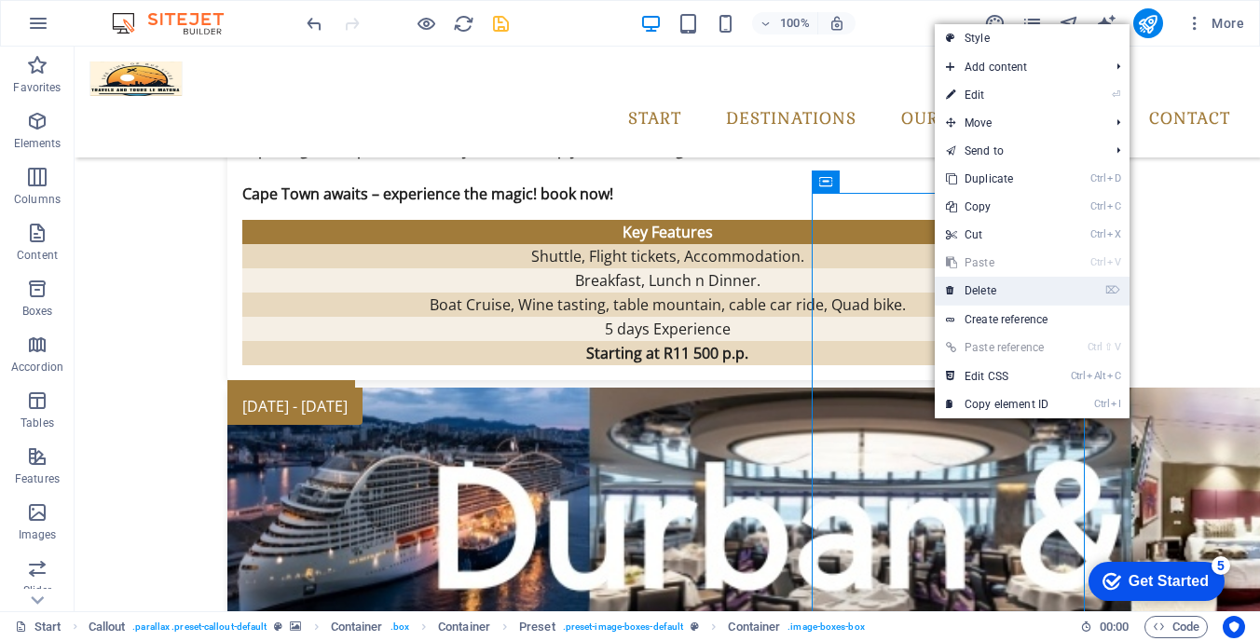
click at [977, 288] on link "⌦ Delete" at bounding box center [997, 291] width 125 height 28
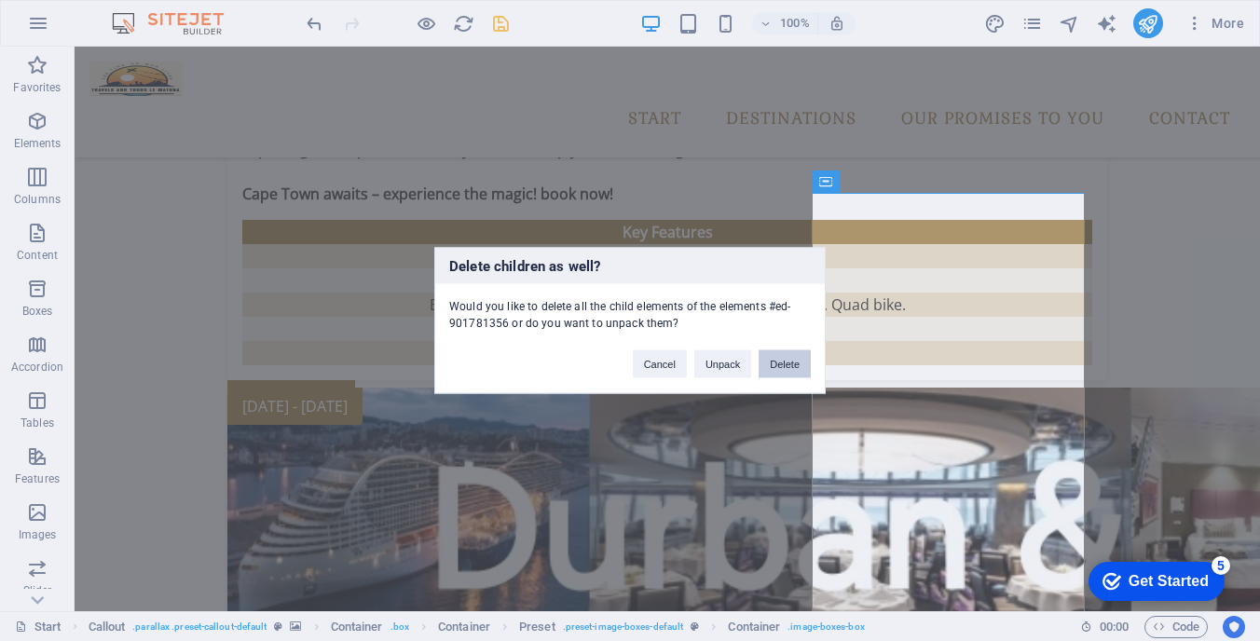
click at [799, 358] on button "Delete" at bounding box center [784, 364] width 52 height 28
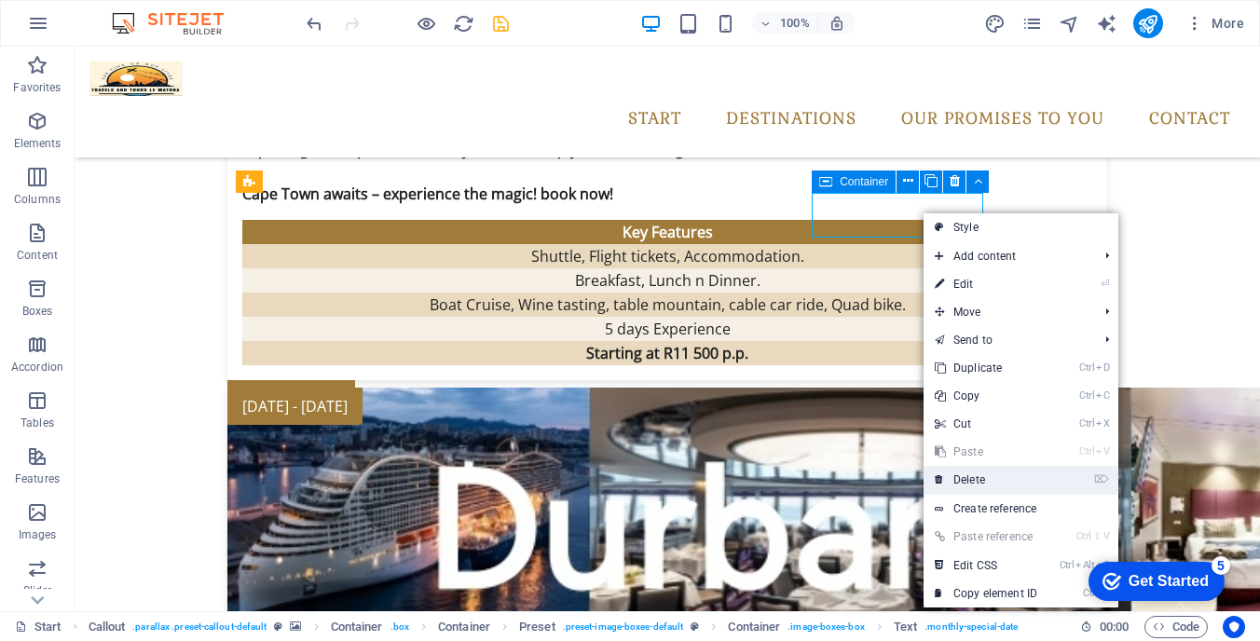
click at [969, 474] on link "⌦ Delete" at bounding box center [985, 480] width 125 height 28
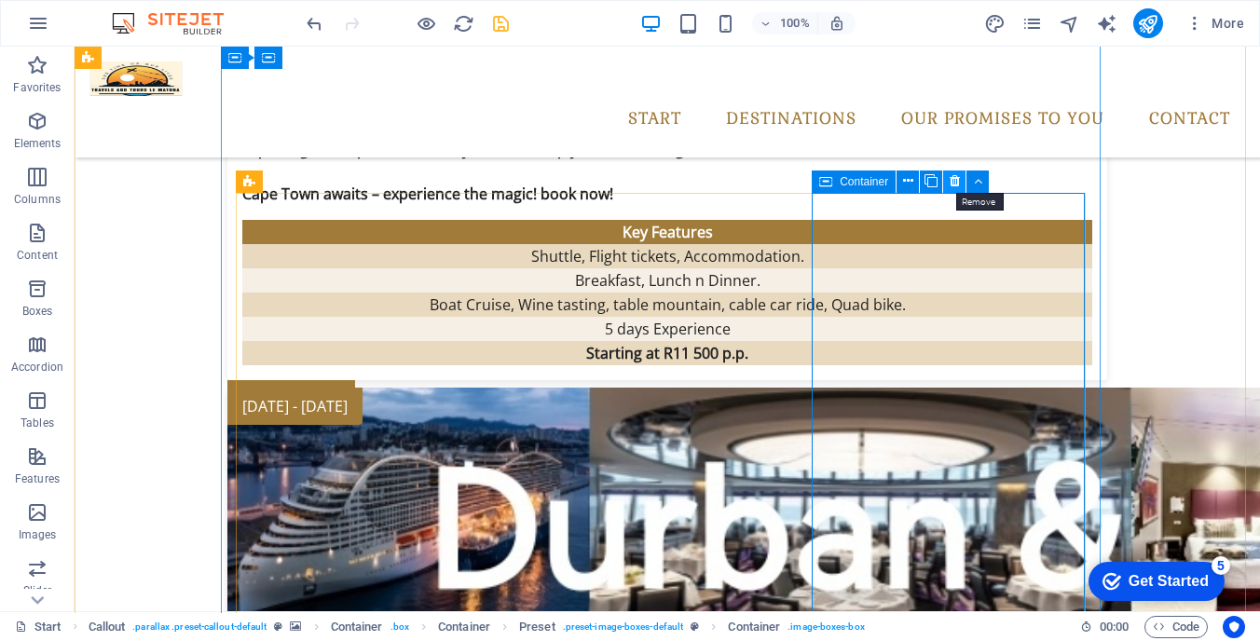
click at [959, 183] on icon at bounding box center [954, 181] width 10 height 20
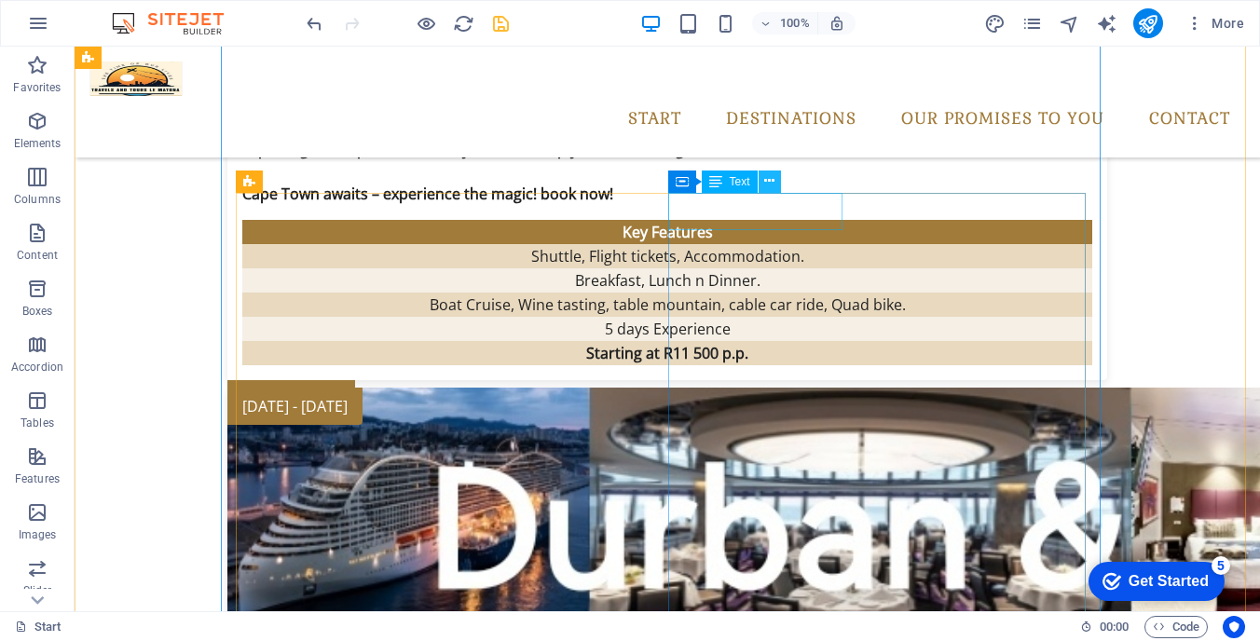
click at [772, 183] on icon at bounding box center [769, 181] width 10 height 20
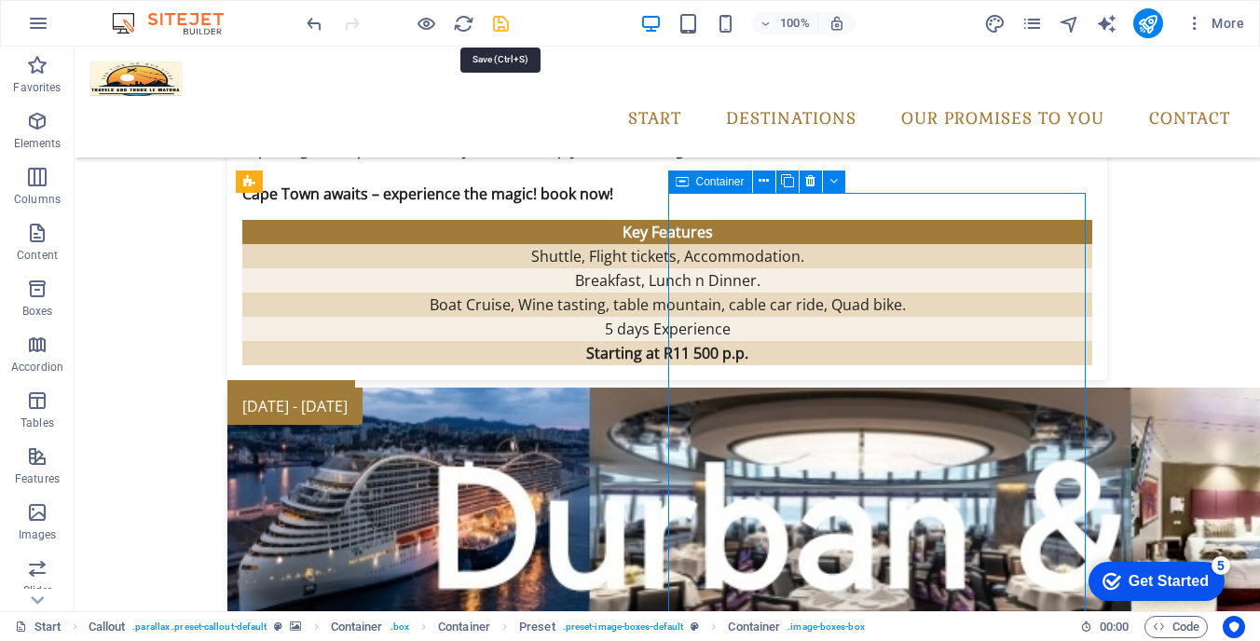
click at [504, 17] on icon "save" at bounding box center [500, 23] width 21 height 21
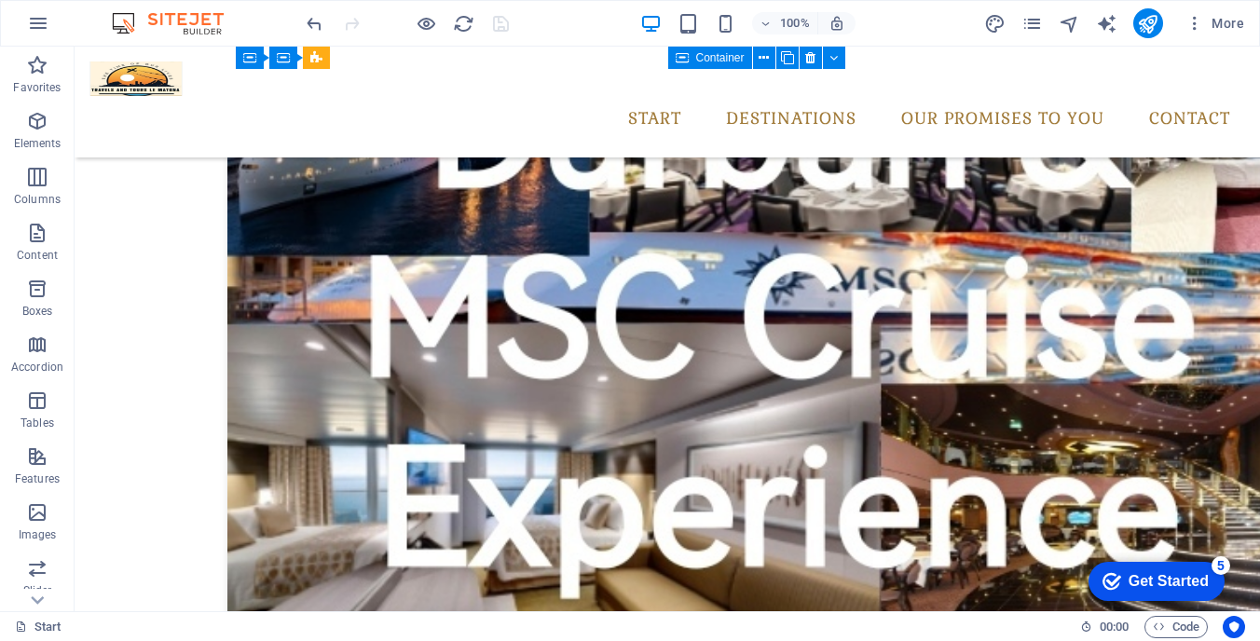
scroll to position [4783, 0]
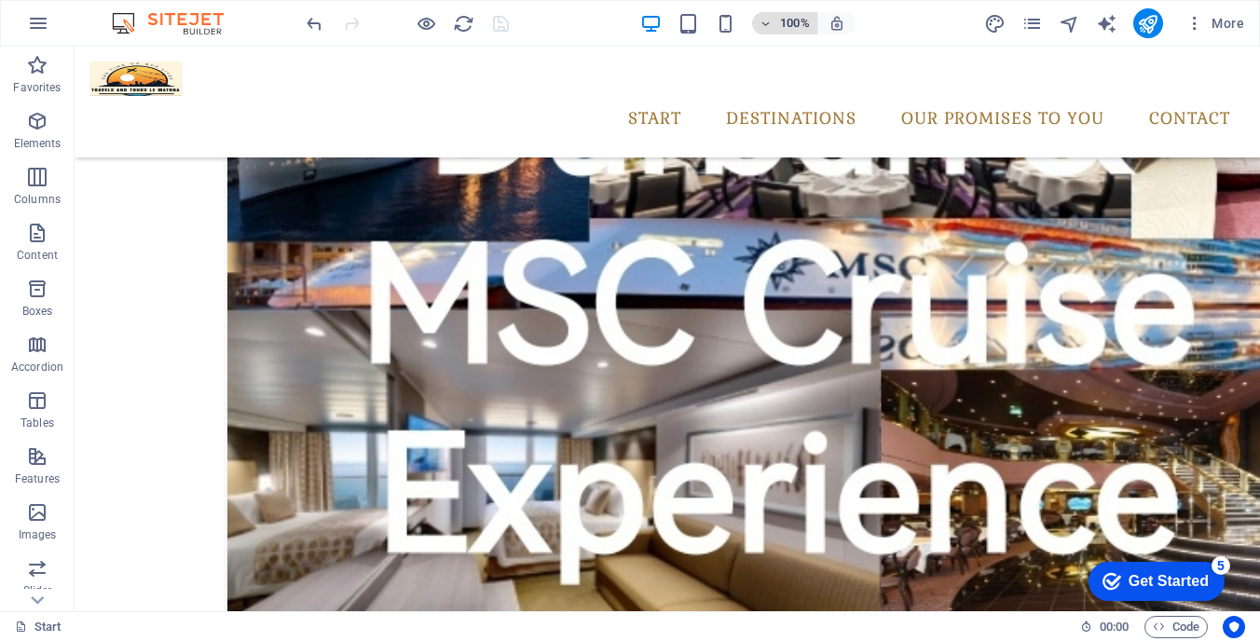
click at [769, 20] on icon "button" at bounding box center [765, 24] width 13 height 12
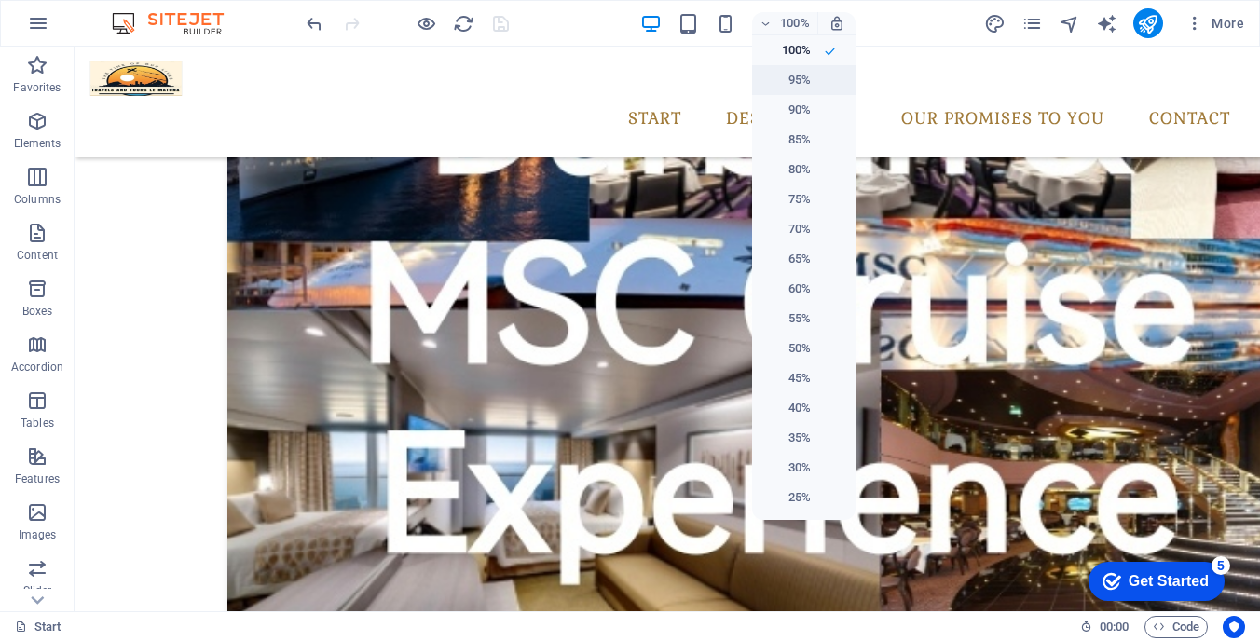
click at [808, 73] on h6 "95%" at bounding box center [787, 80] width 48 height 22
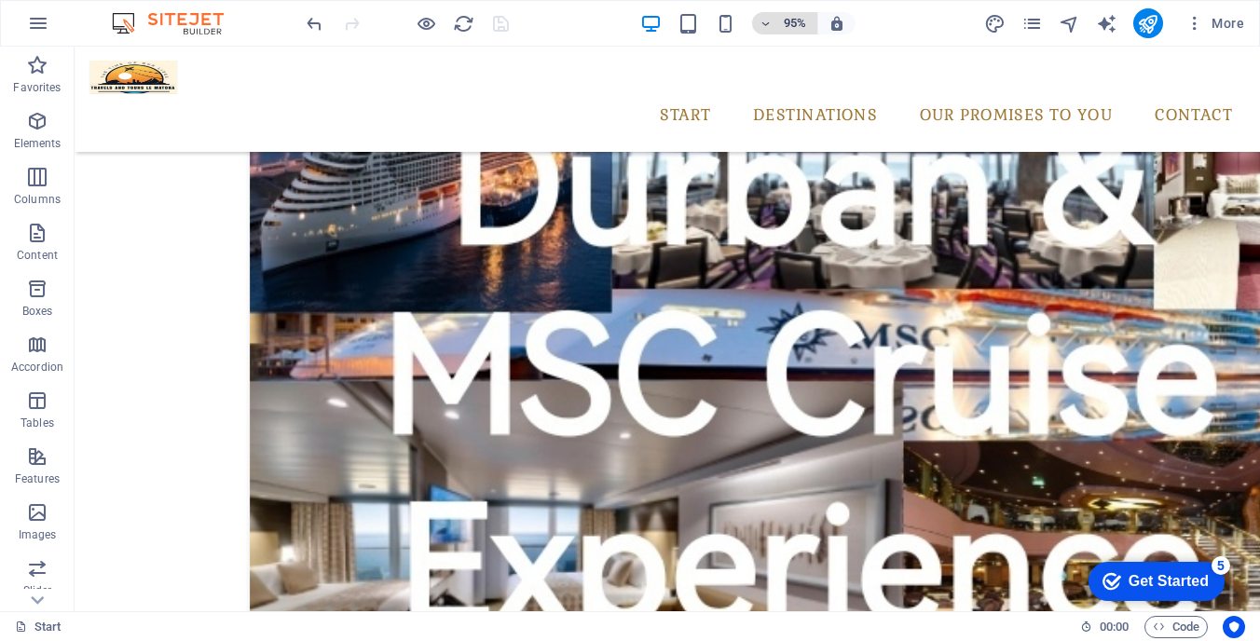
click at [759, 23] on icon "button" at bounding box center [765, 24] width 13 height 12
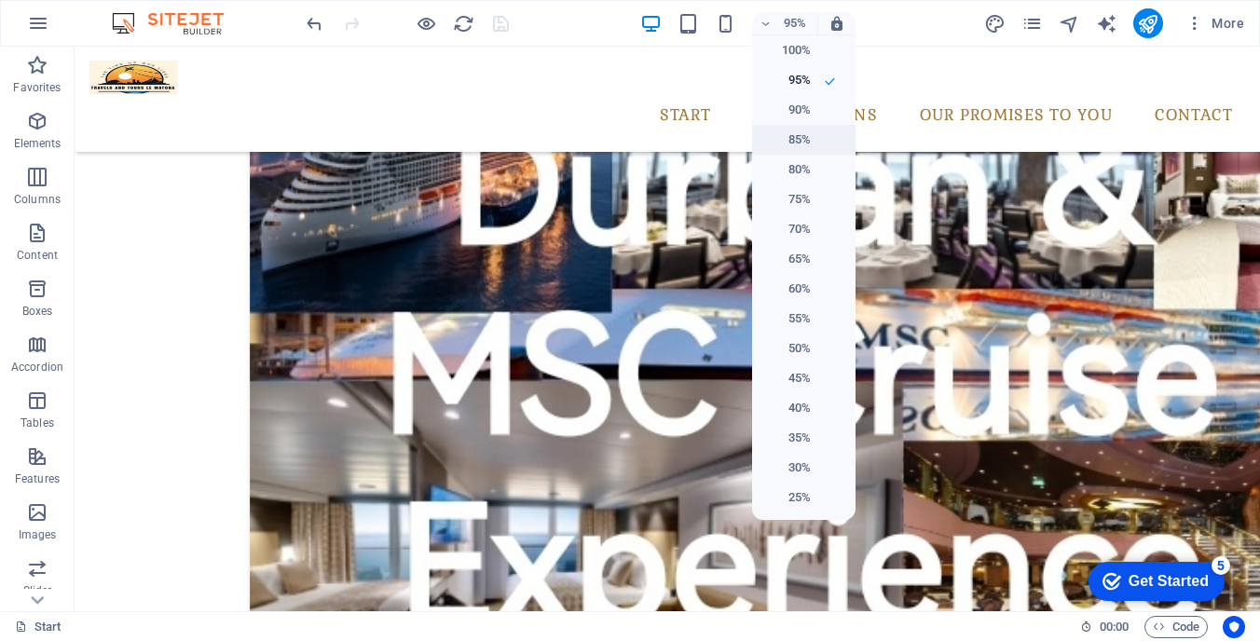
click at [789, 131] on h6 "85%" at bounding box center [787, 140] width 48 height 22
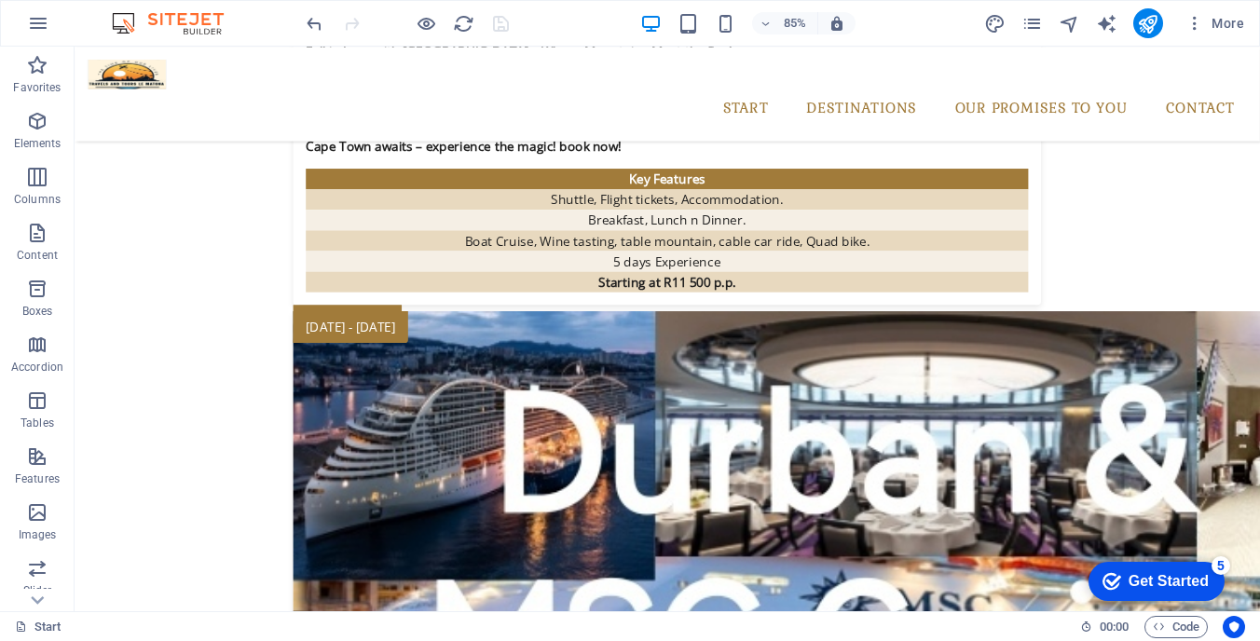
scroll to position [4685, 0]
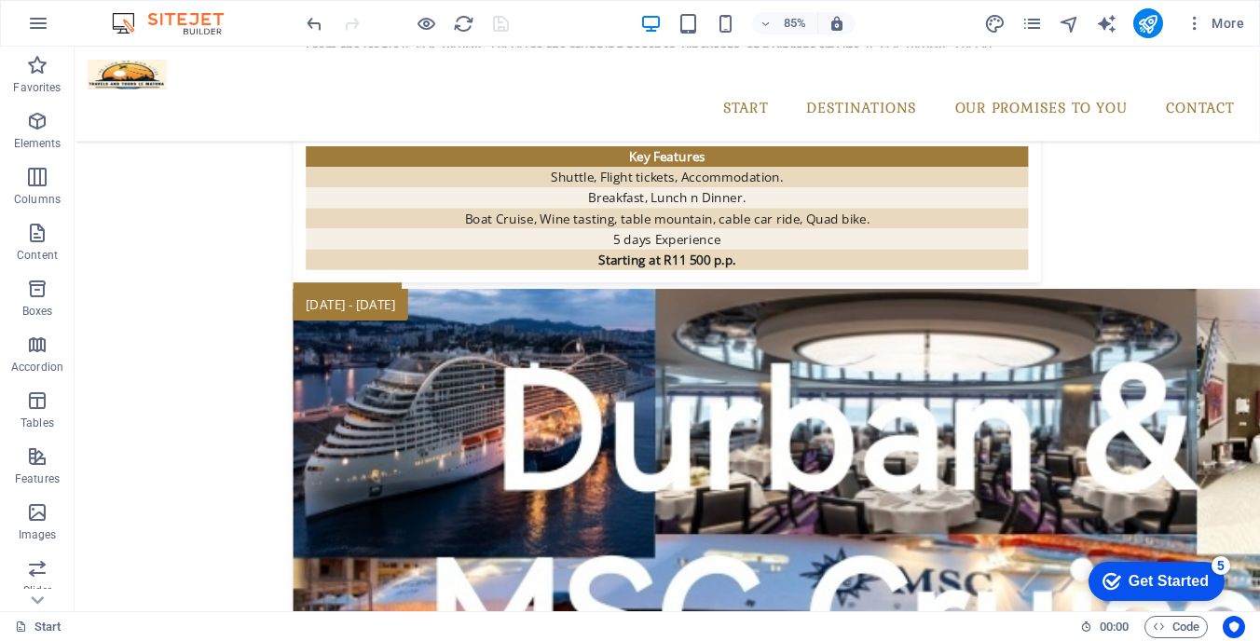
click at [752, 12] on button "85%" at bounding box center [785, 23] width 66 height 22
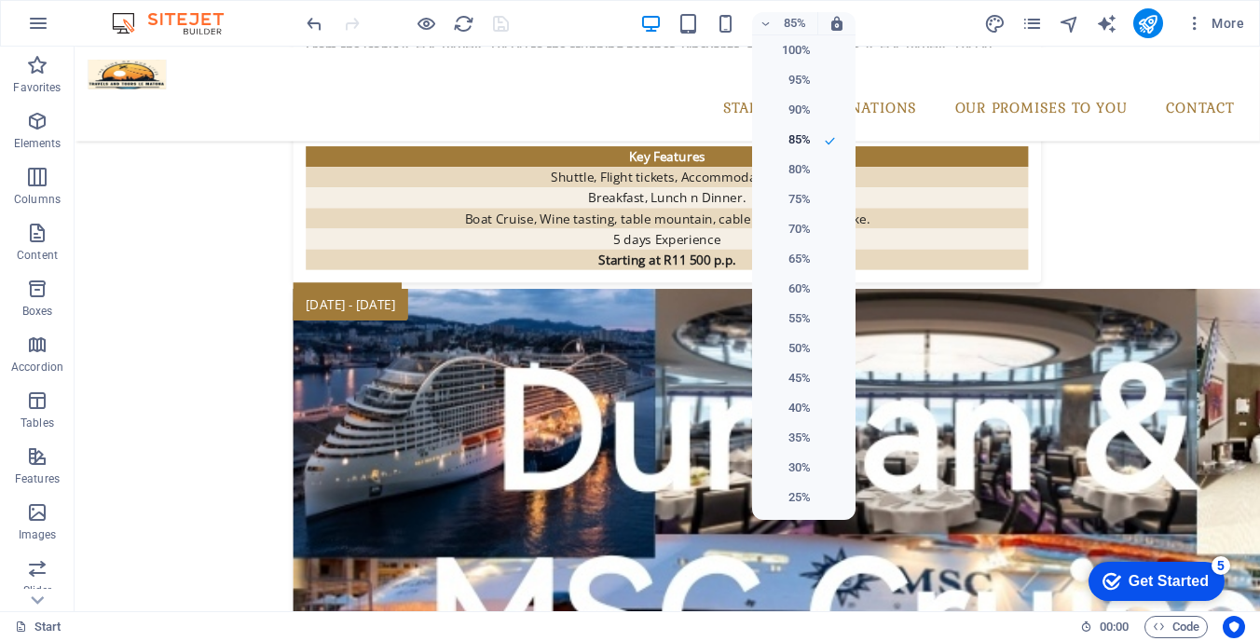
drag, startPoint x: 1254, startPoint y: 414, endPoint x: 1253, endPoint y: 361, distance: 53.1
click at [1253, 361] on div at bounding box center [630, 320] width 1260 height 641
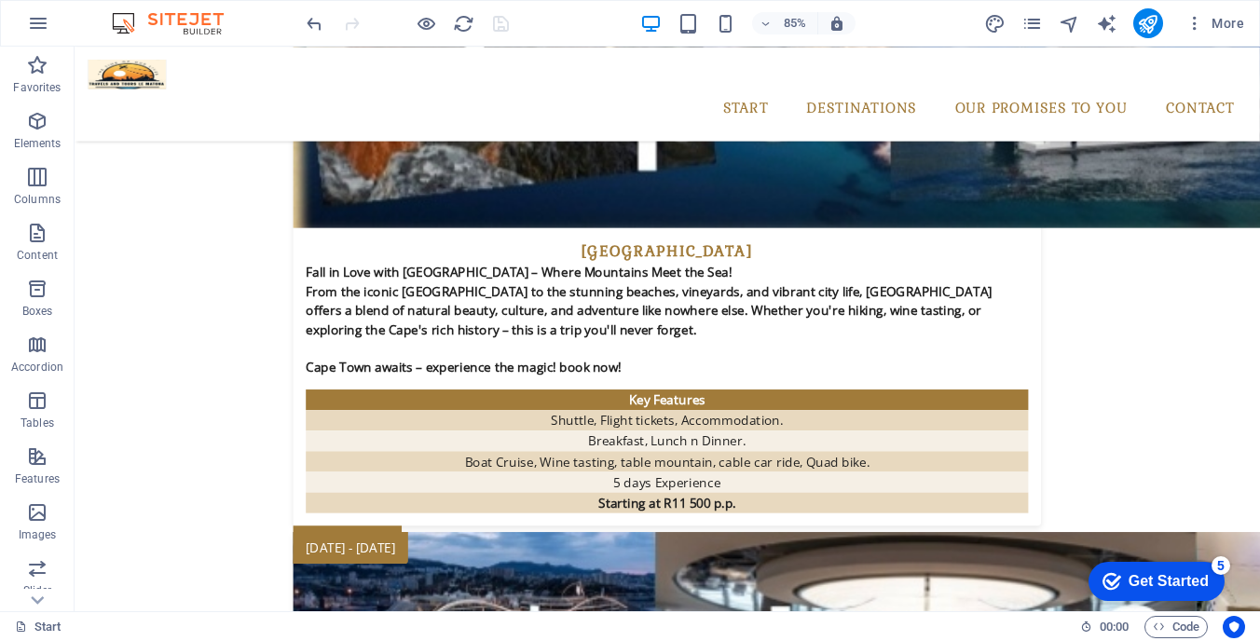
scroll to position [4440, 0]
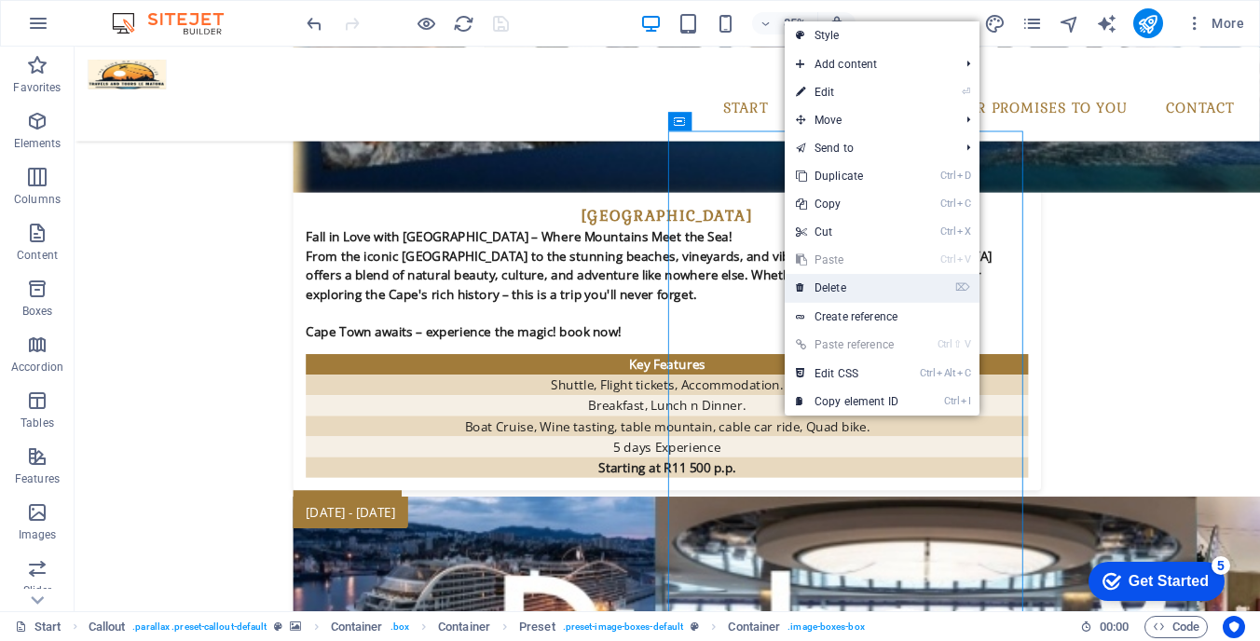
click at [828, 285] on link "⌦ Delete" at bounding box center [847, 288] width 125 height 28
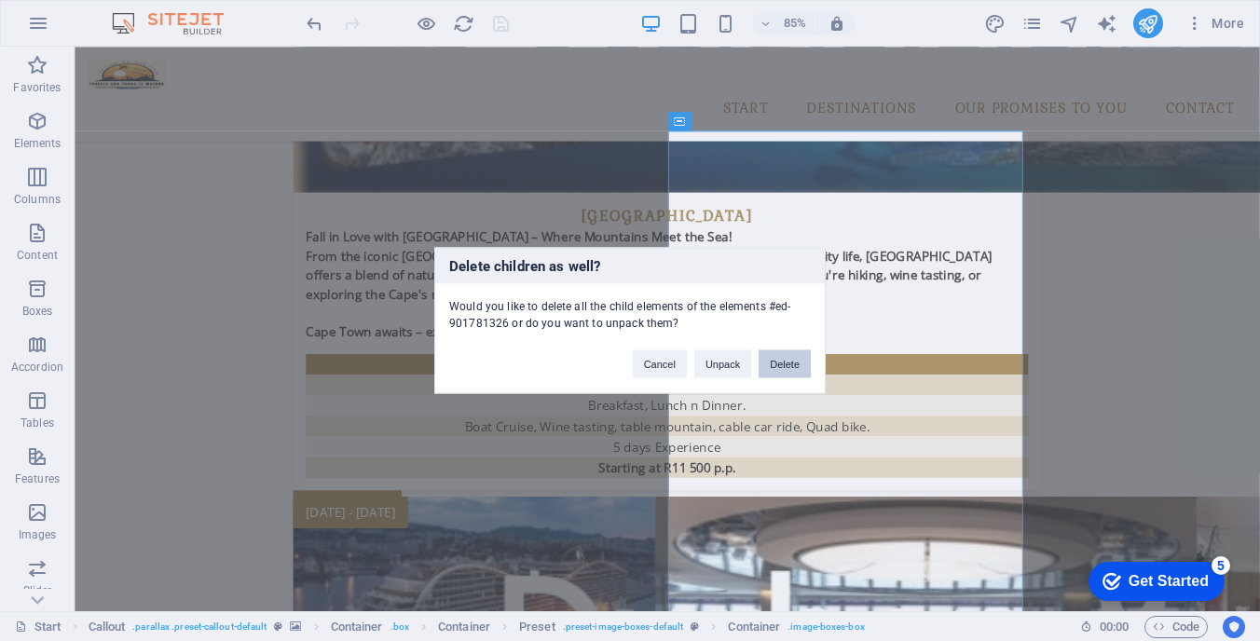
click at [785, 363] on button "Delete" at bounding box center [784, 364] width 52 height 28
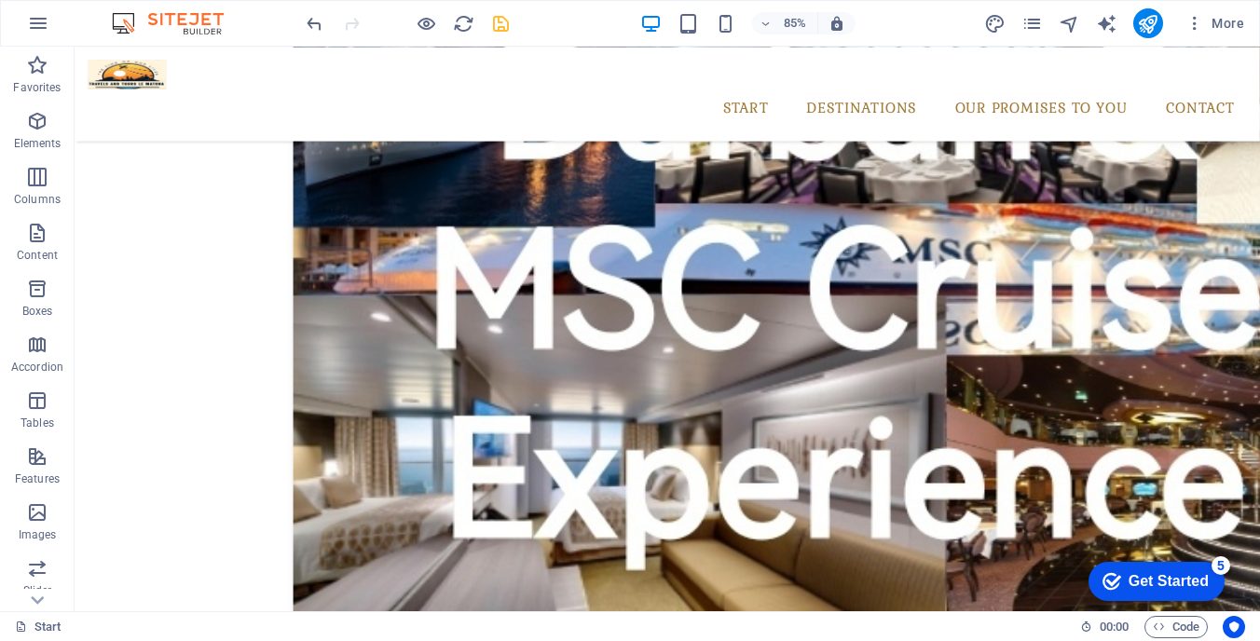
scroll to position [5060, 0]
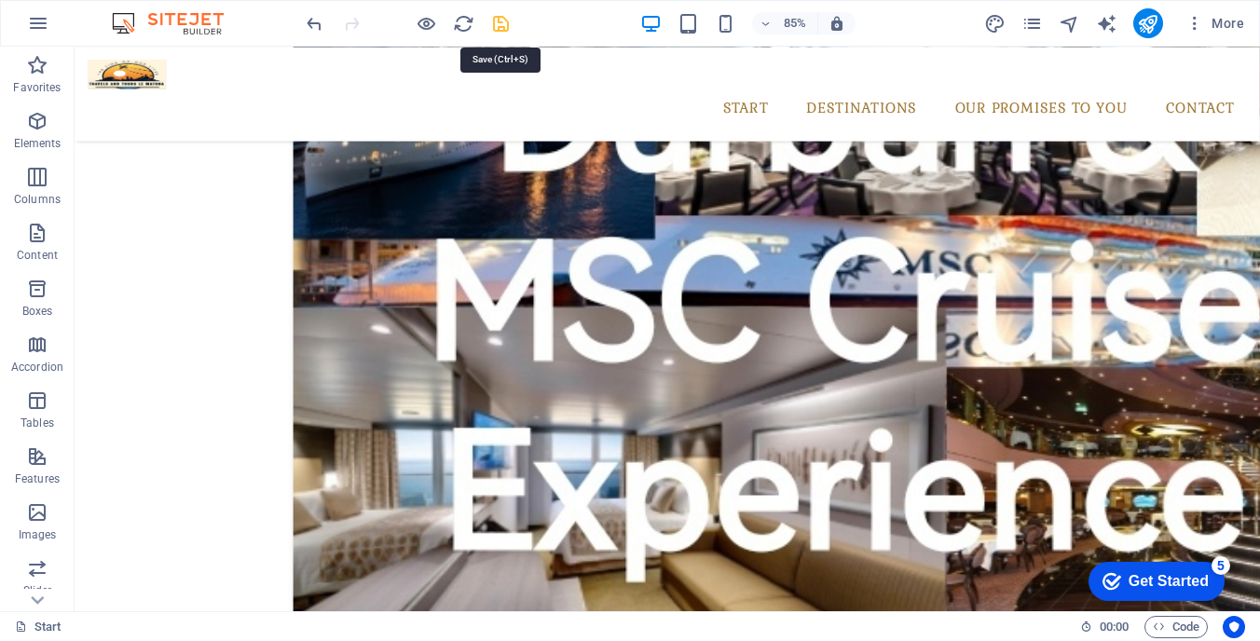
click at [501, 24] on icon "save" at bounding box center [500, 23] width 21 height 21
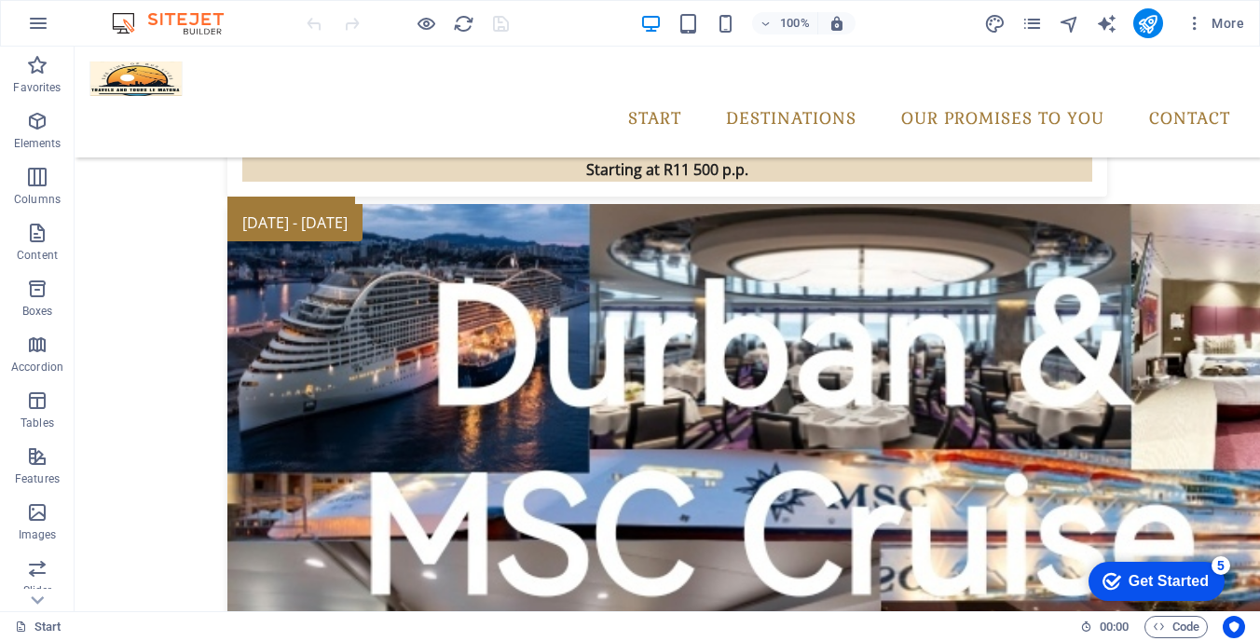
scroll to position [4594, 0]
